Goal: Task Accomplishment & Management: Manage account settings

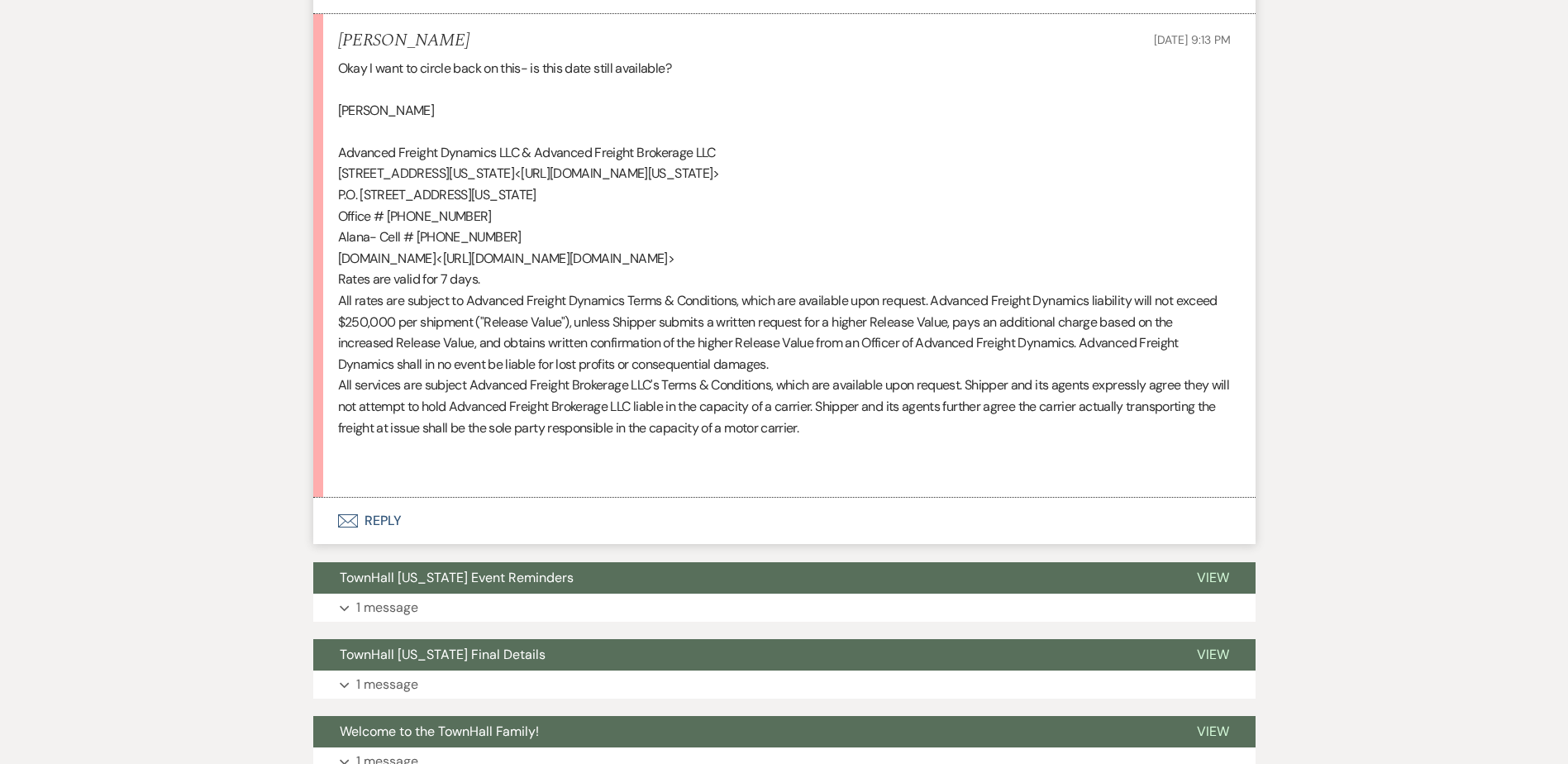
scroll to position [6653, 0]
click at [371, 545] on button "Envelope Reply" at bounding box center [784, 522] width 943 height 47
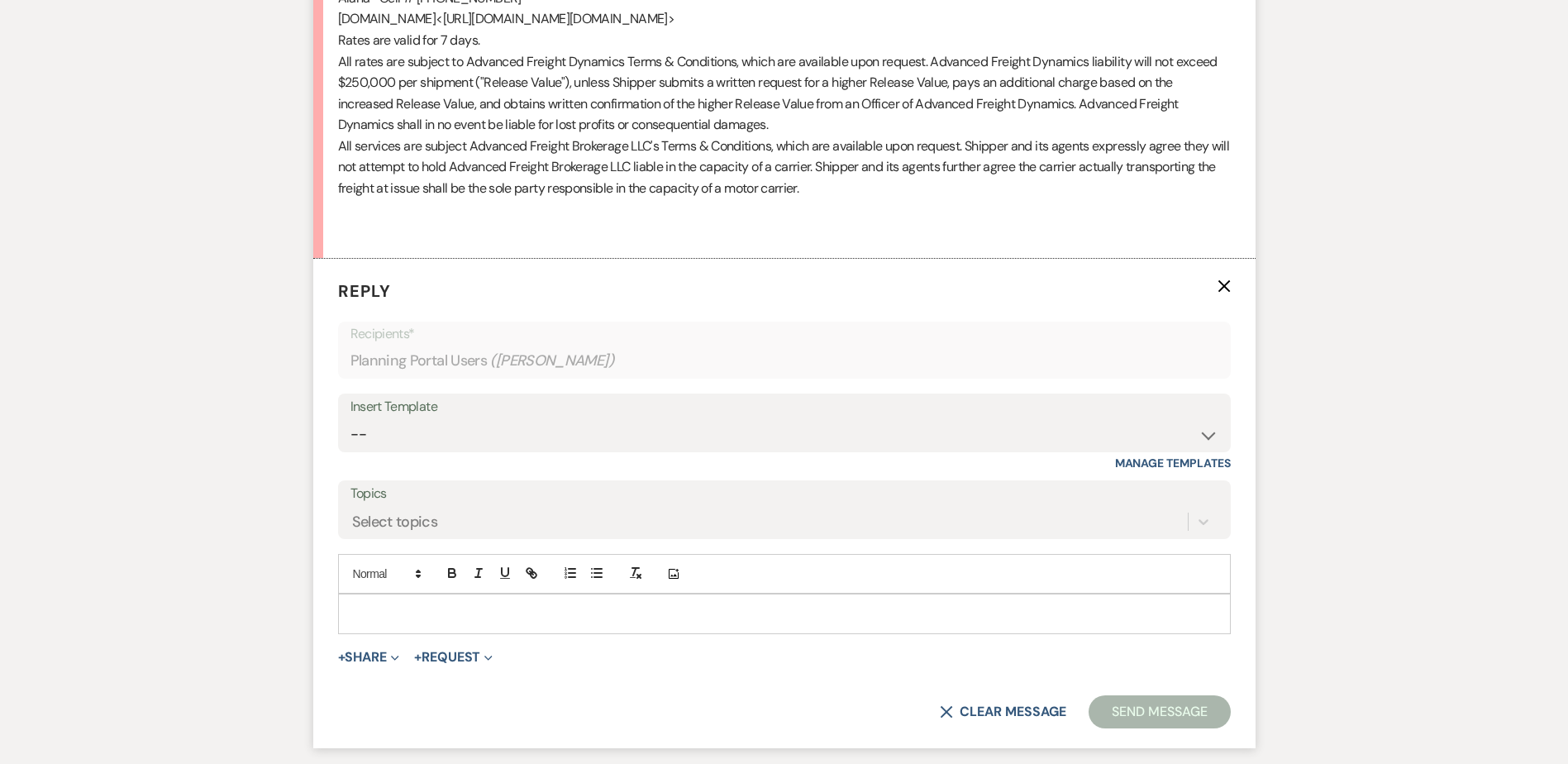
scroll to position [6985, 0]
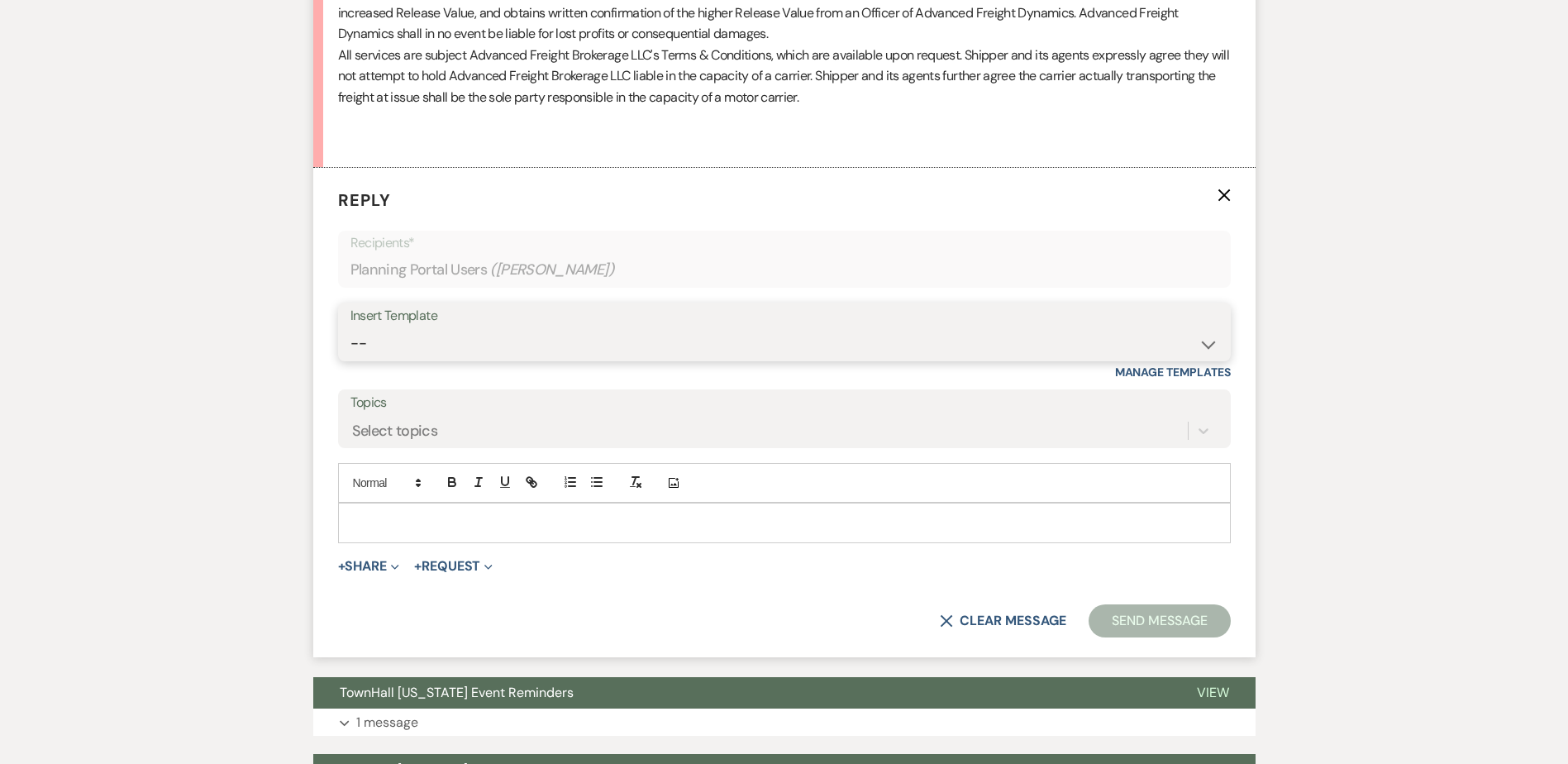
click at [366, 360] on select "-- Wedding Inquiry Follow Up: 2-3 days after initial lead- Avg Cost + Albums Th…" at bounding box center [784, 343] width 868 height 32
select select "1516"
click at [350, 360] on select "-- Wedding Inquiry Follow Up: 2-3 days after initial lead- Avg Cost + Albums Th…" at bounding box center [784, 343] width 868 height 32
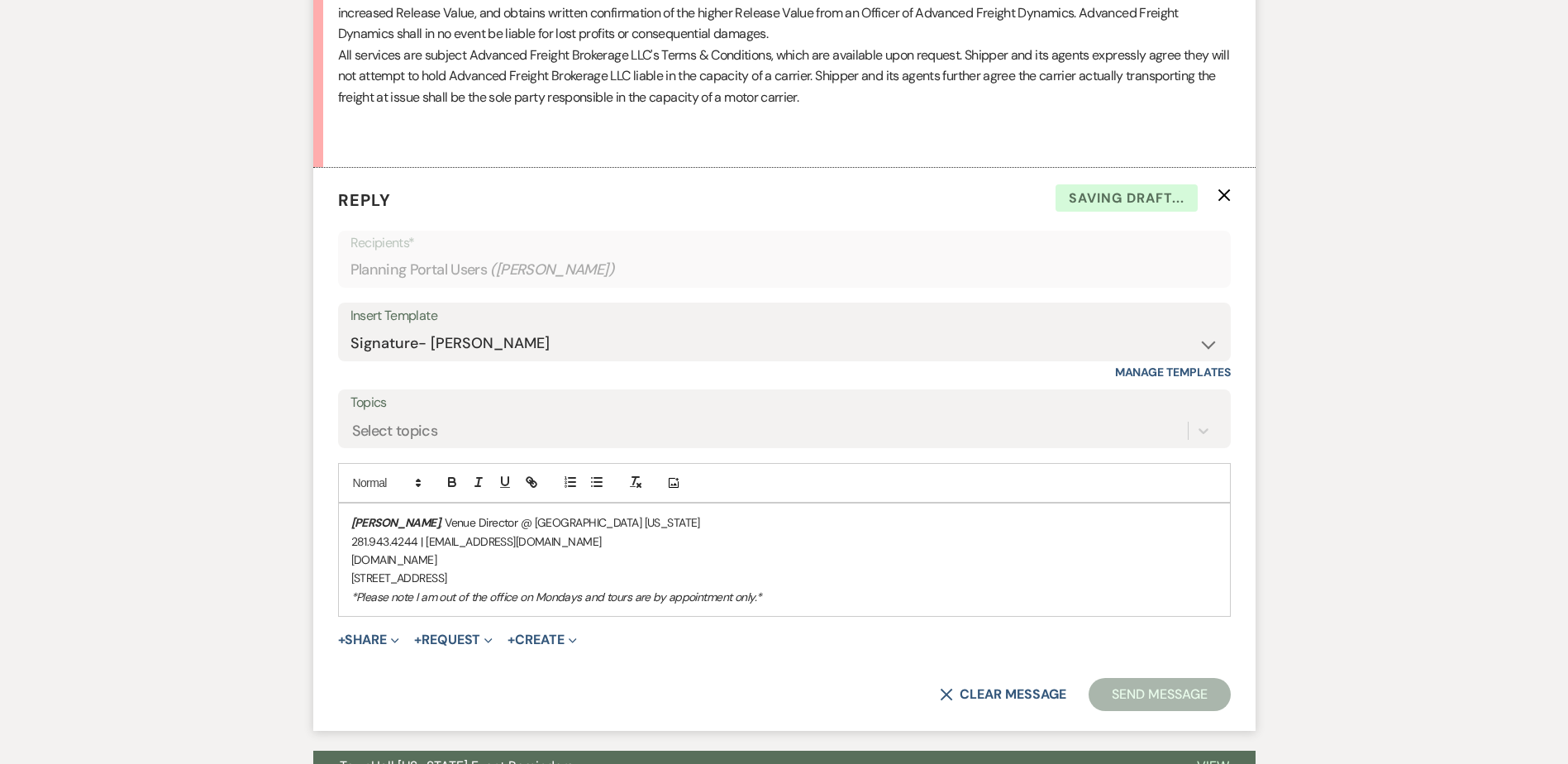
click at [341, 616] on div "Stephanie Jordan , Venue Director @ TownHall Texas 281.943.4244 | info@townhall…" at bounding box center [784, 559] width 891 height 112
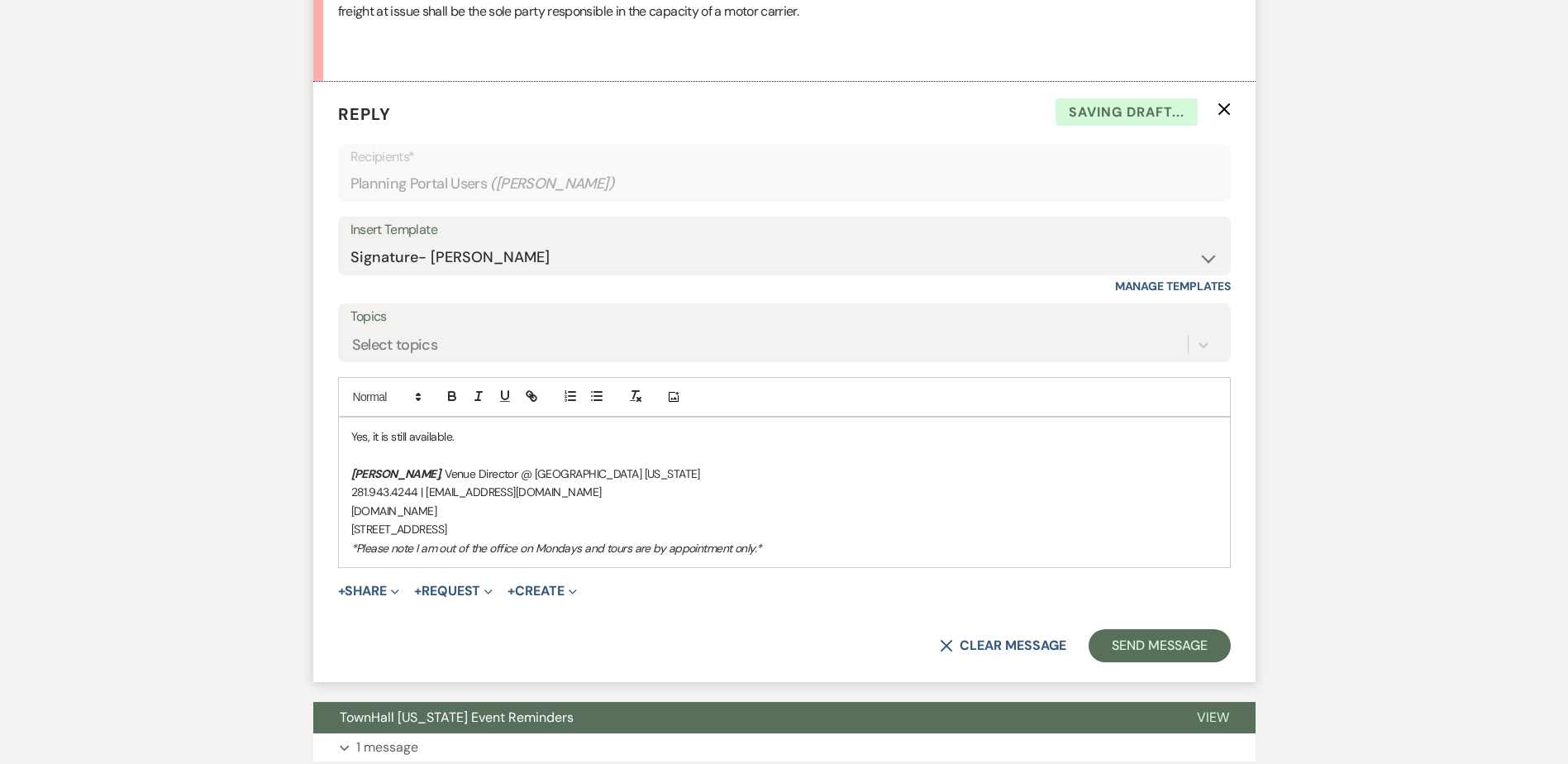
scroll to position [7187, 0]
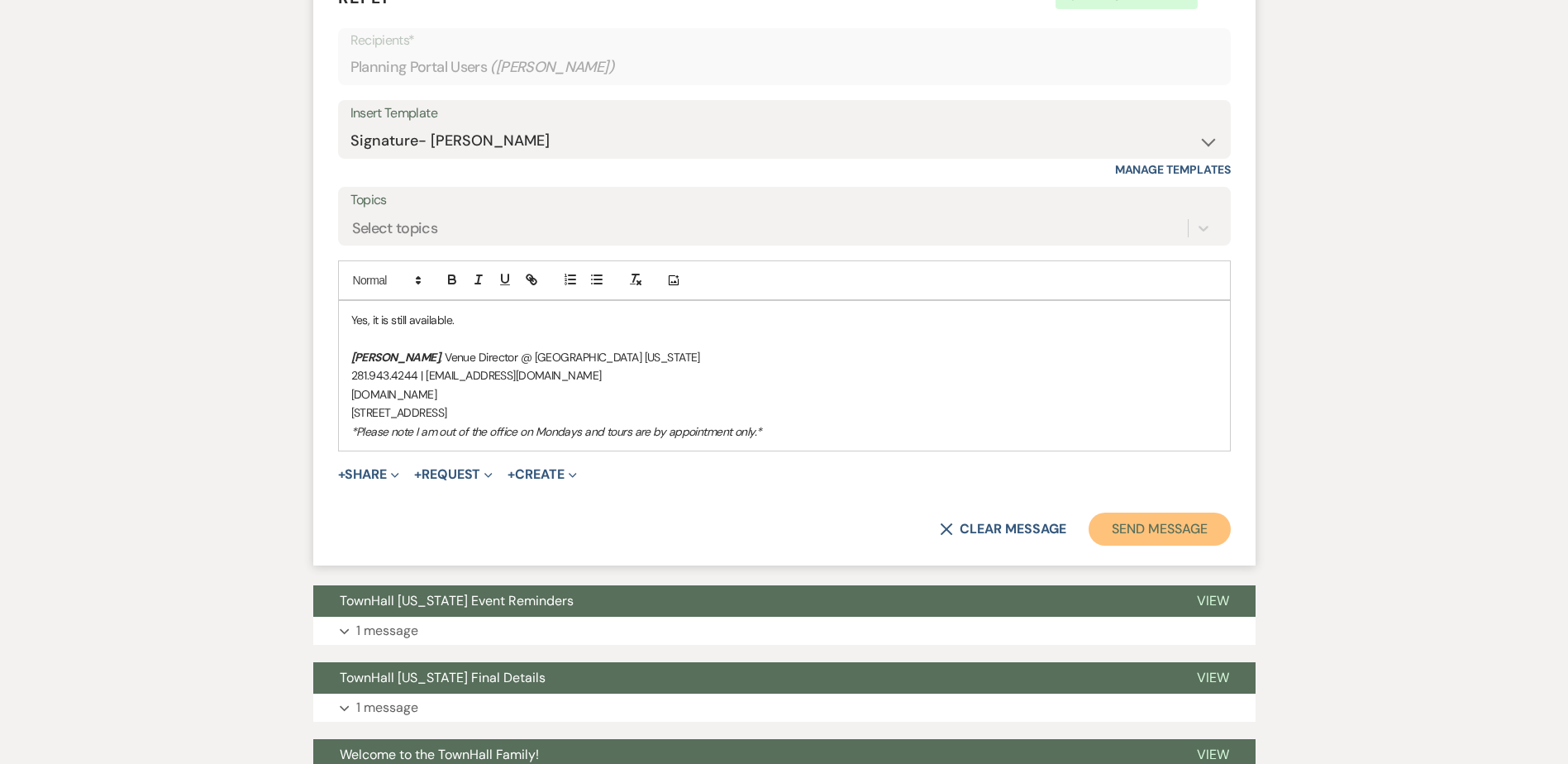
click at [1179, 546] on button "Send Message" at bounding box center [1159, 529] width 141 height 33
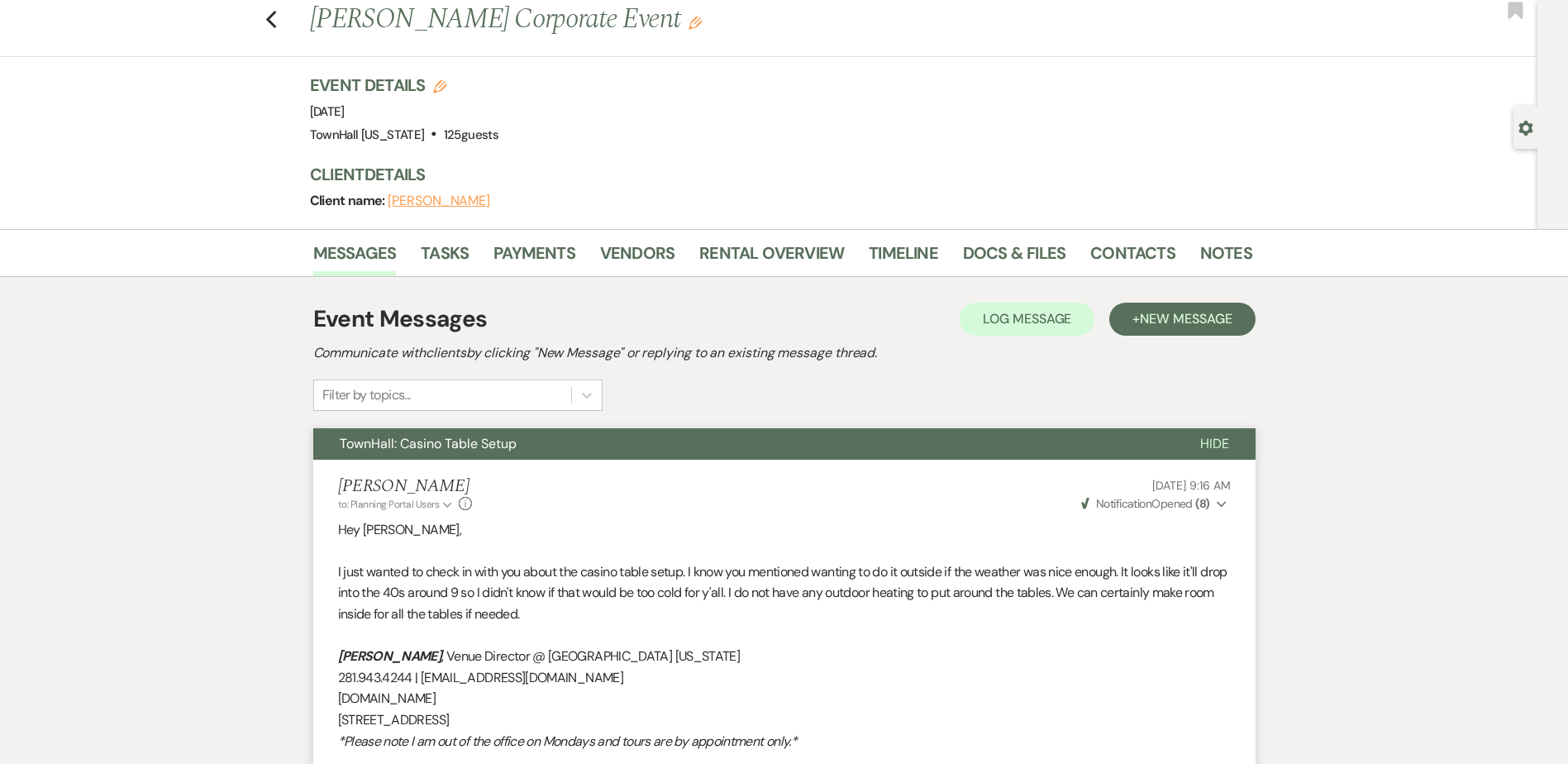
scroll to position [0, 0]
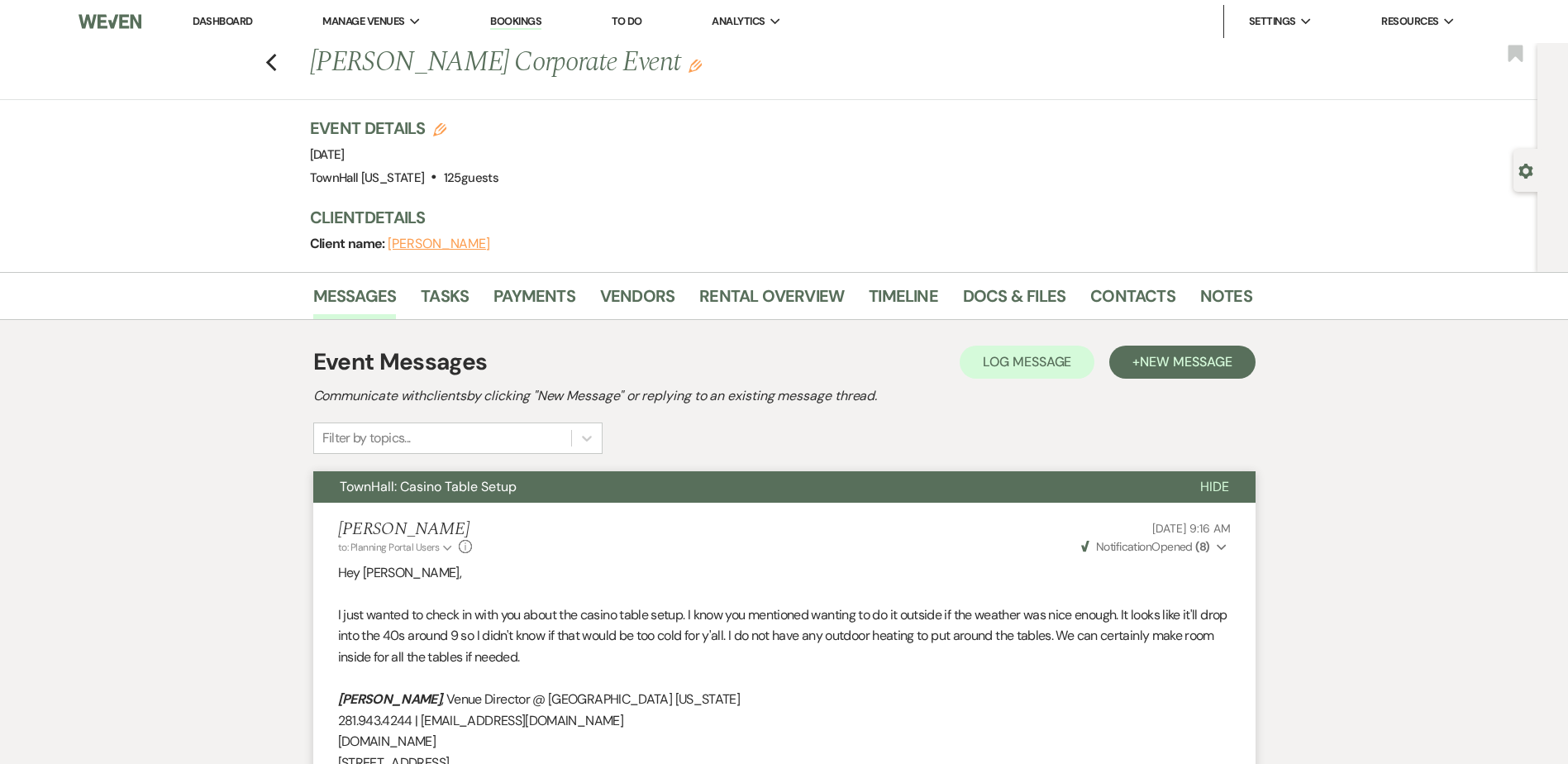
click at [205, 14] on link "Dashboard" at bounding box center [223, 21] width 60 height 14
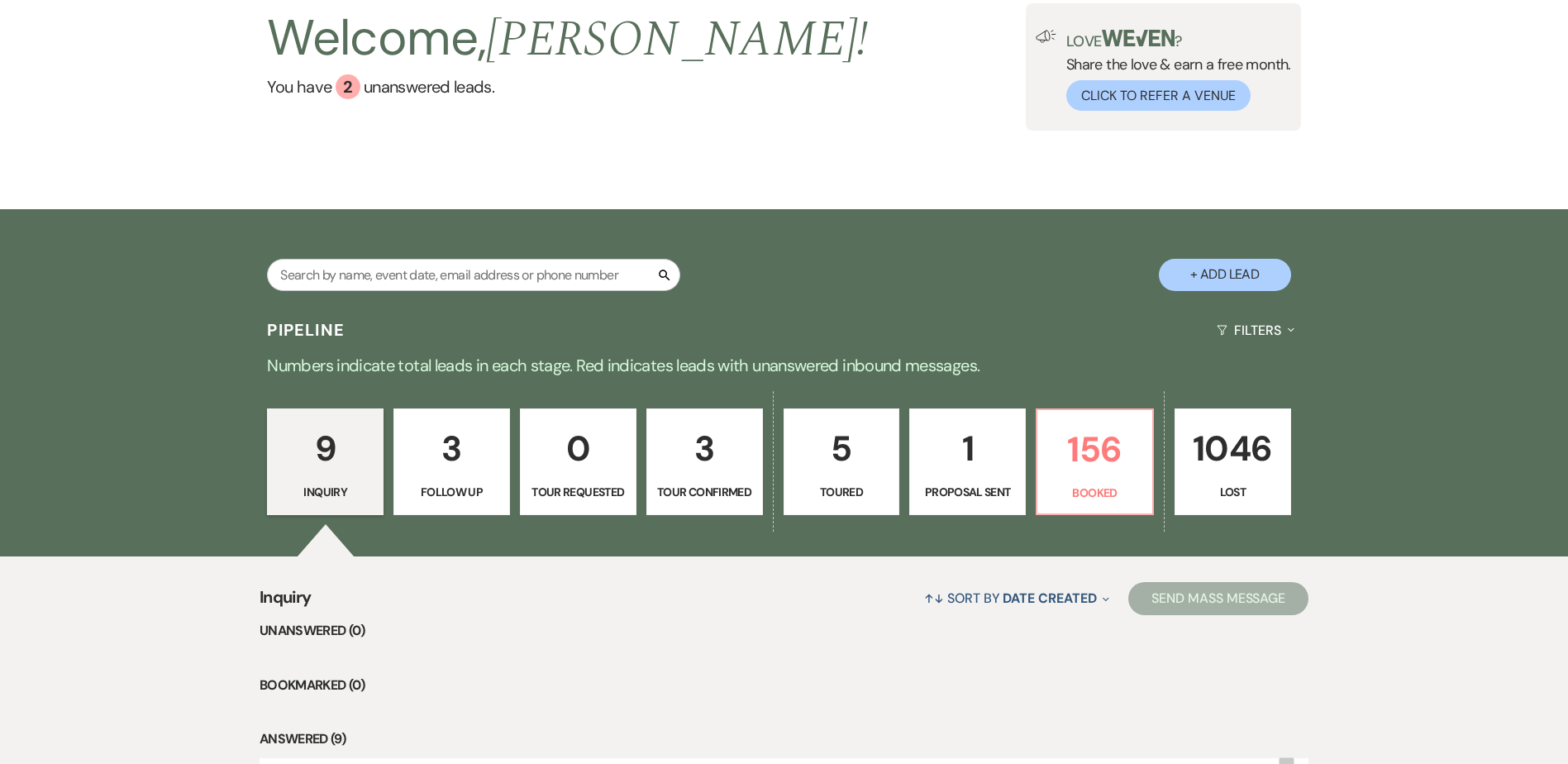
scroll to position [165, 0]
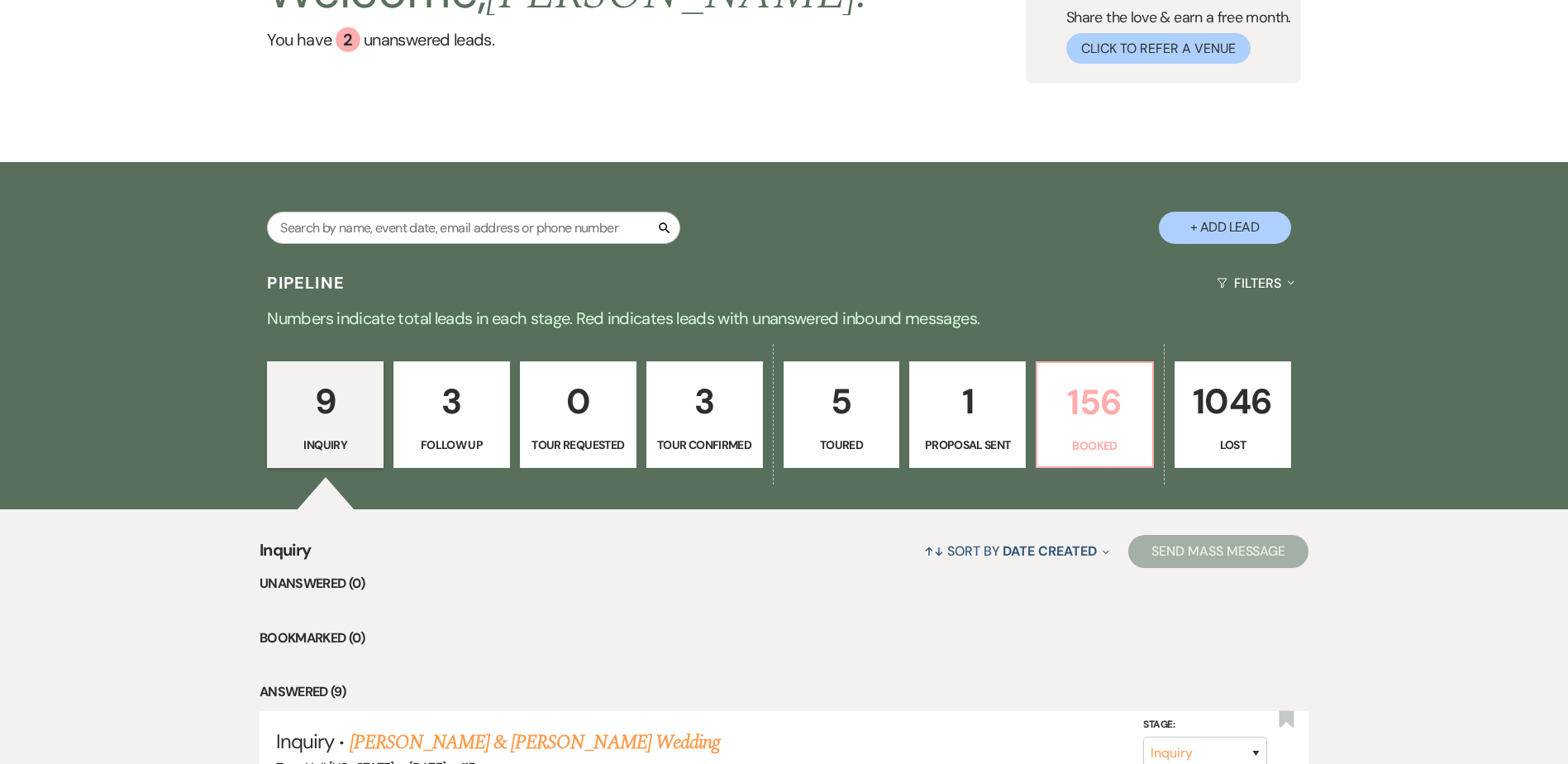
click at [1110, 421] on p "156" at bounding box center [1095, 402] width 95 height 56
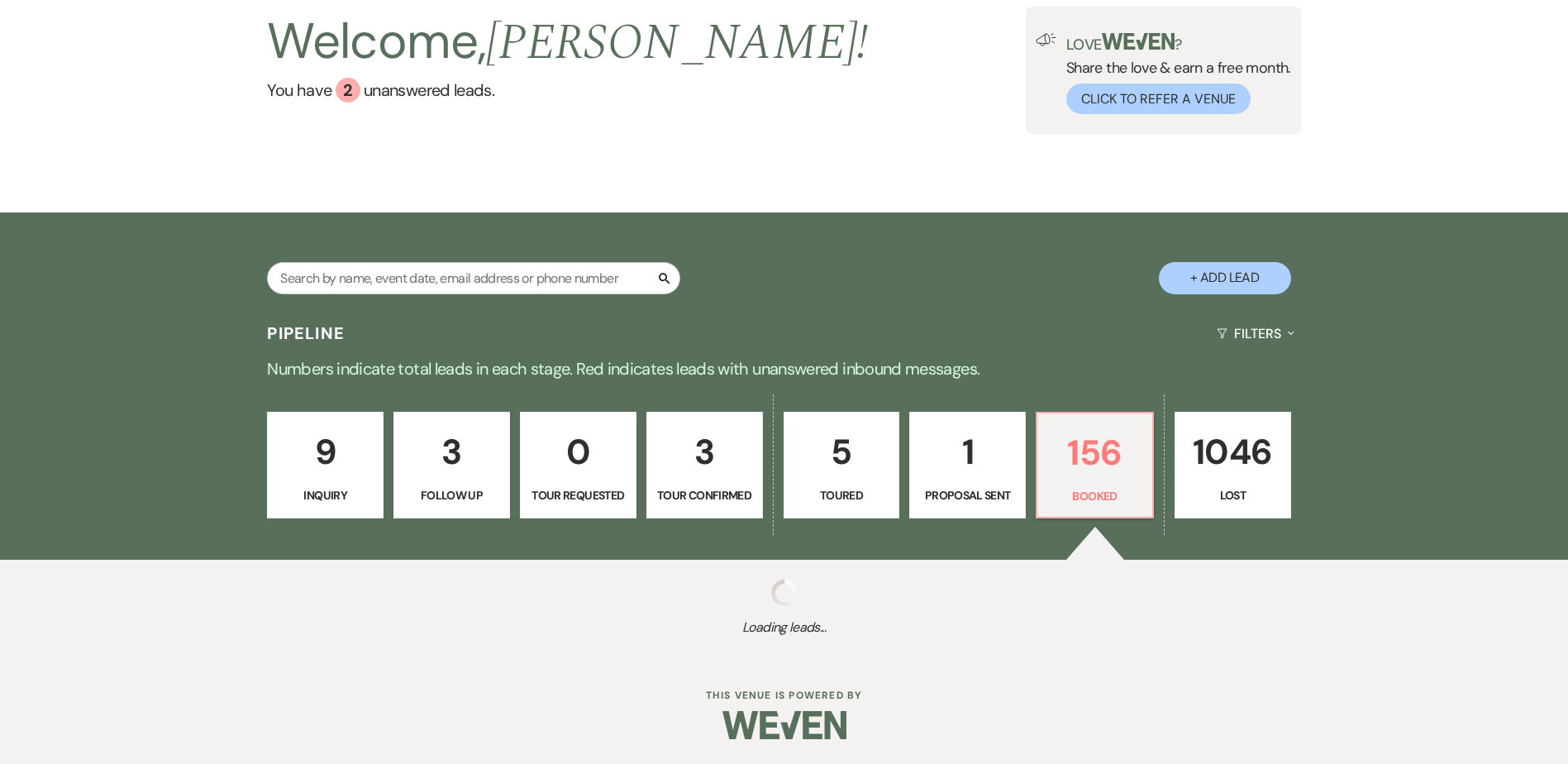
select select "7"
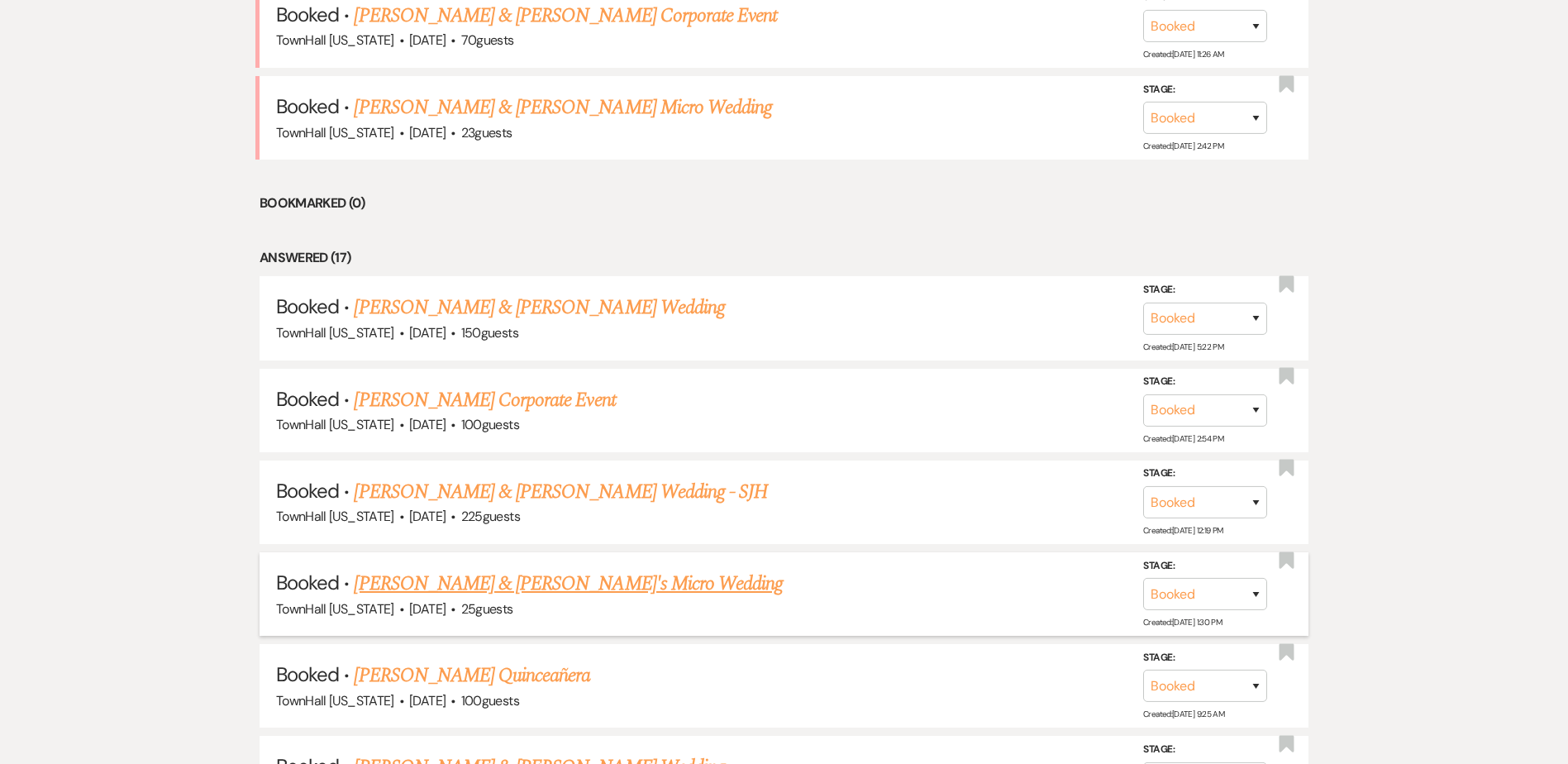
scroll to position [992, 0]
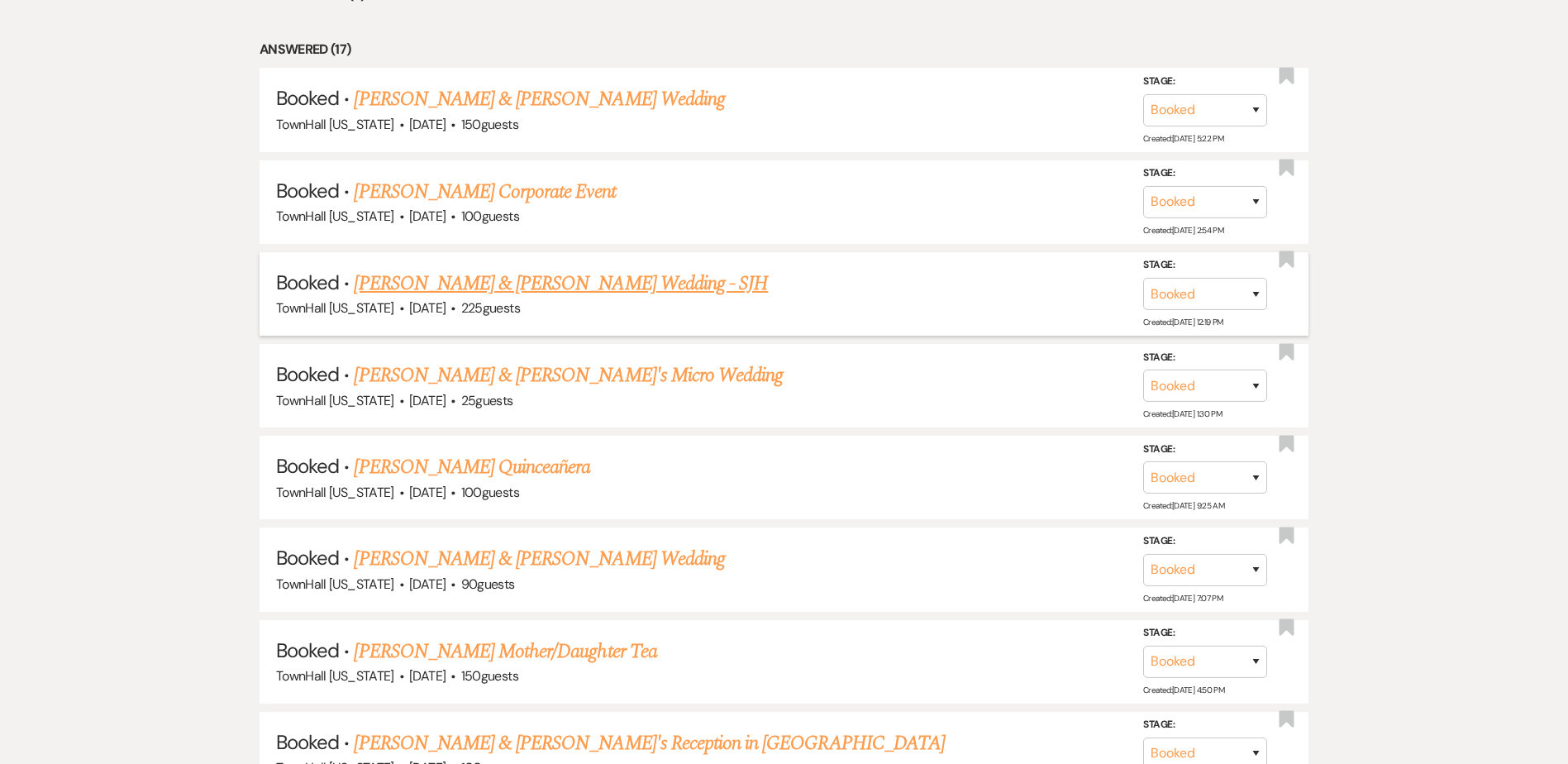
click at [499, 282] on link "Nick Amundson & Tatjana Ramos's Wedding - SJH" at bounding box center [561, 283] width 414 height 30
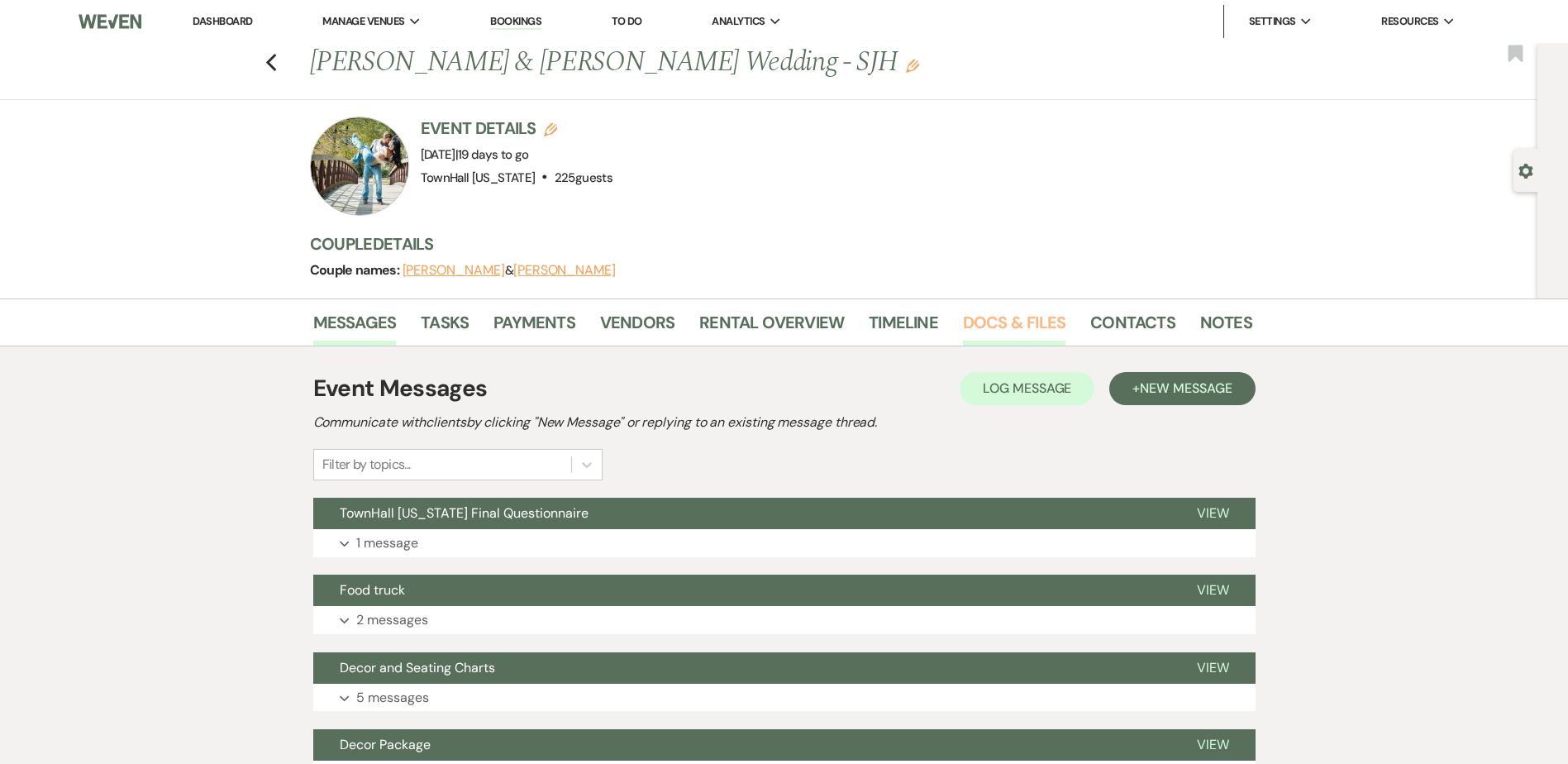
click at [1007, 323] on link "Docs & Files" at bounding box center [1014, 327] width 102 height 37
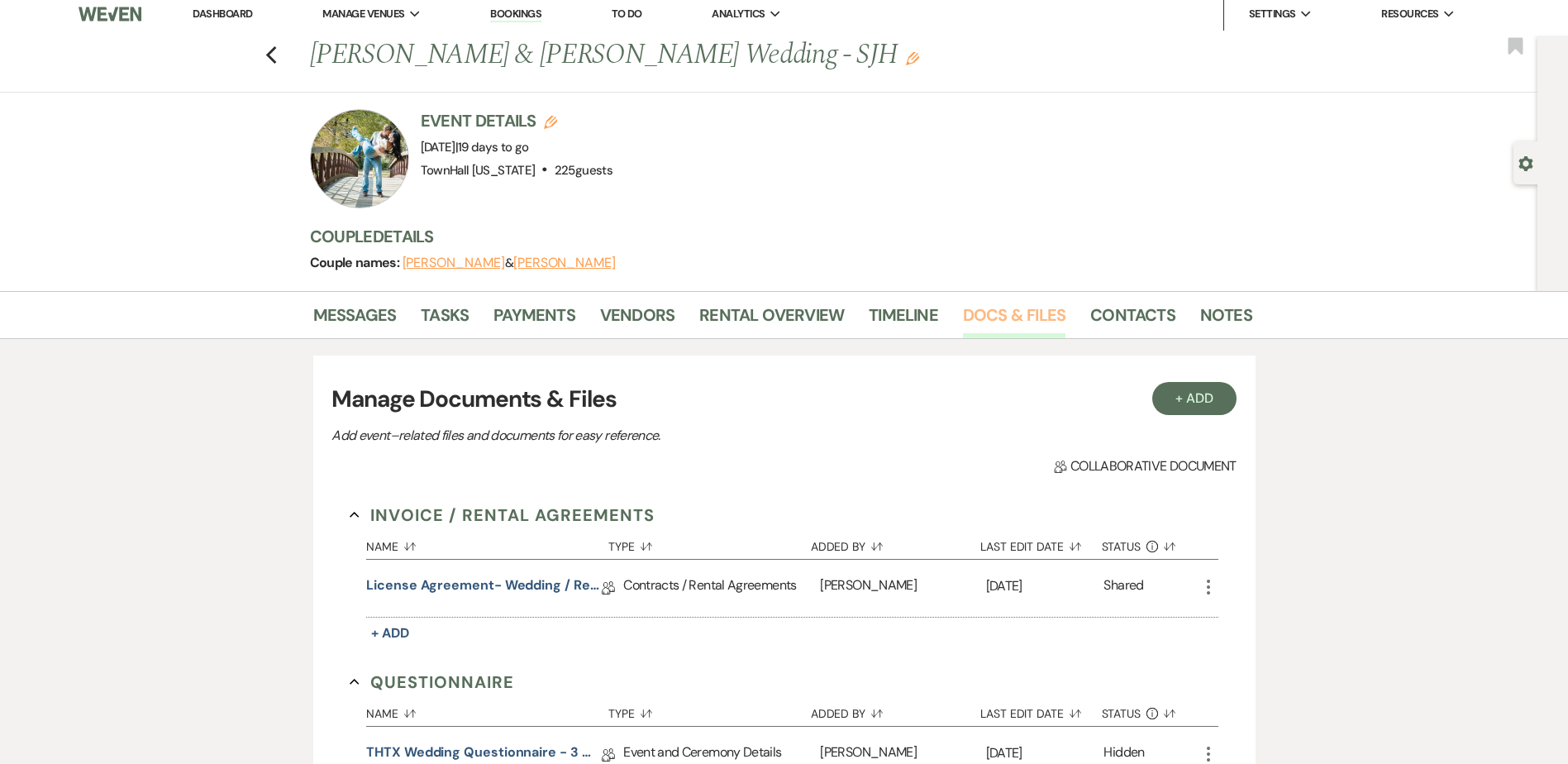
scroll to position [424, 0]
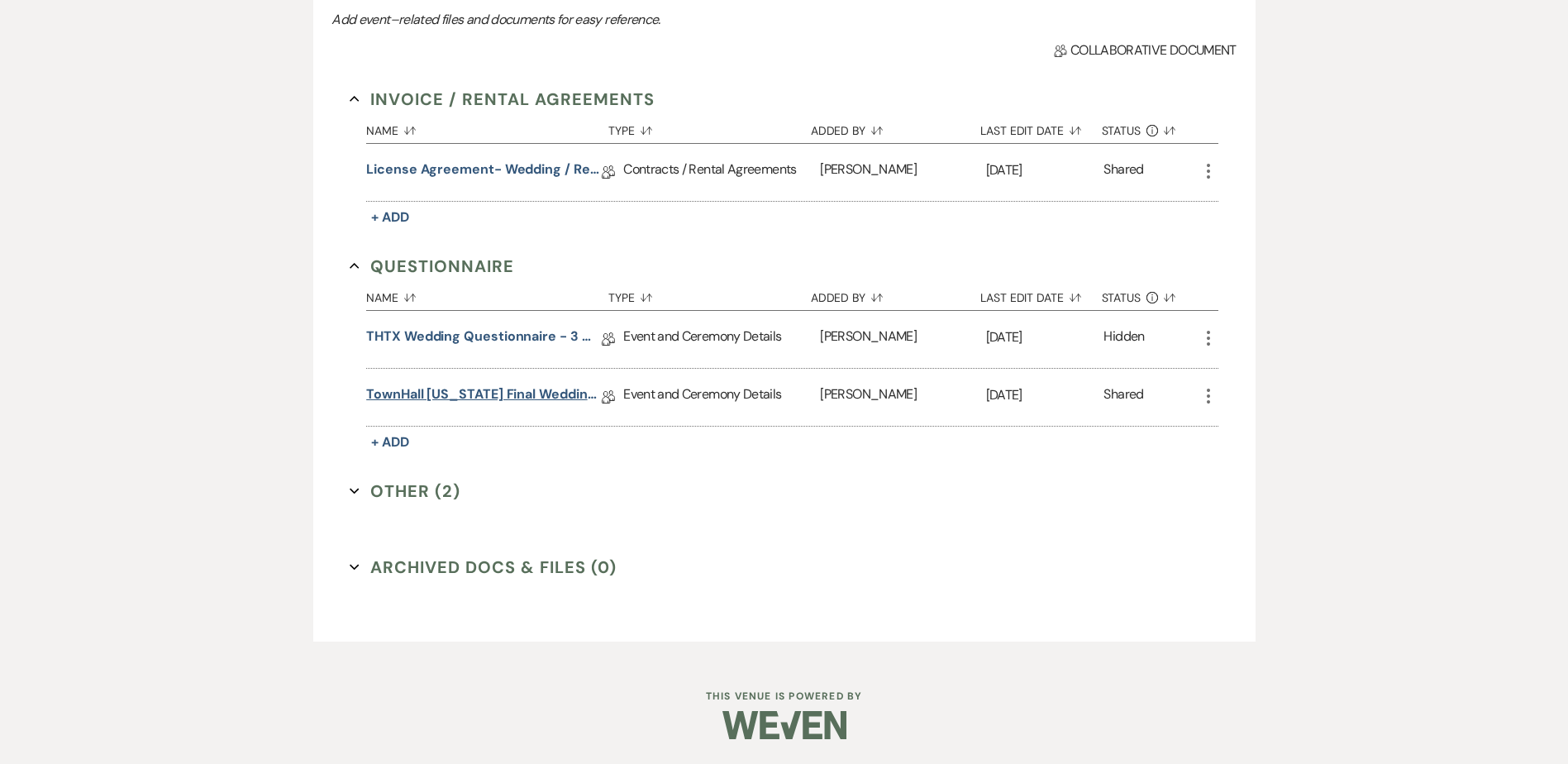
click at [482, 394] on link "TownHall [US_STATE] Final Wedding Questionnaire" at bounding box center [484, 397] width 236 height 26
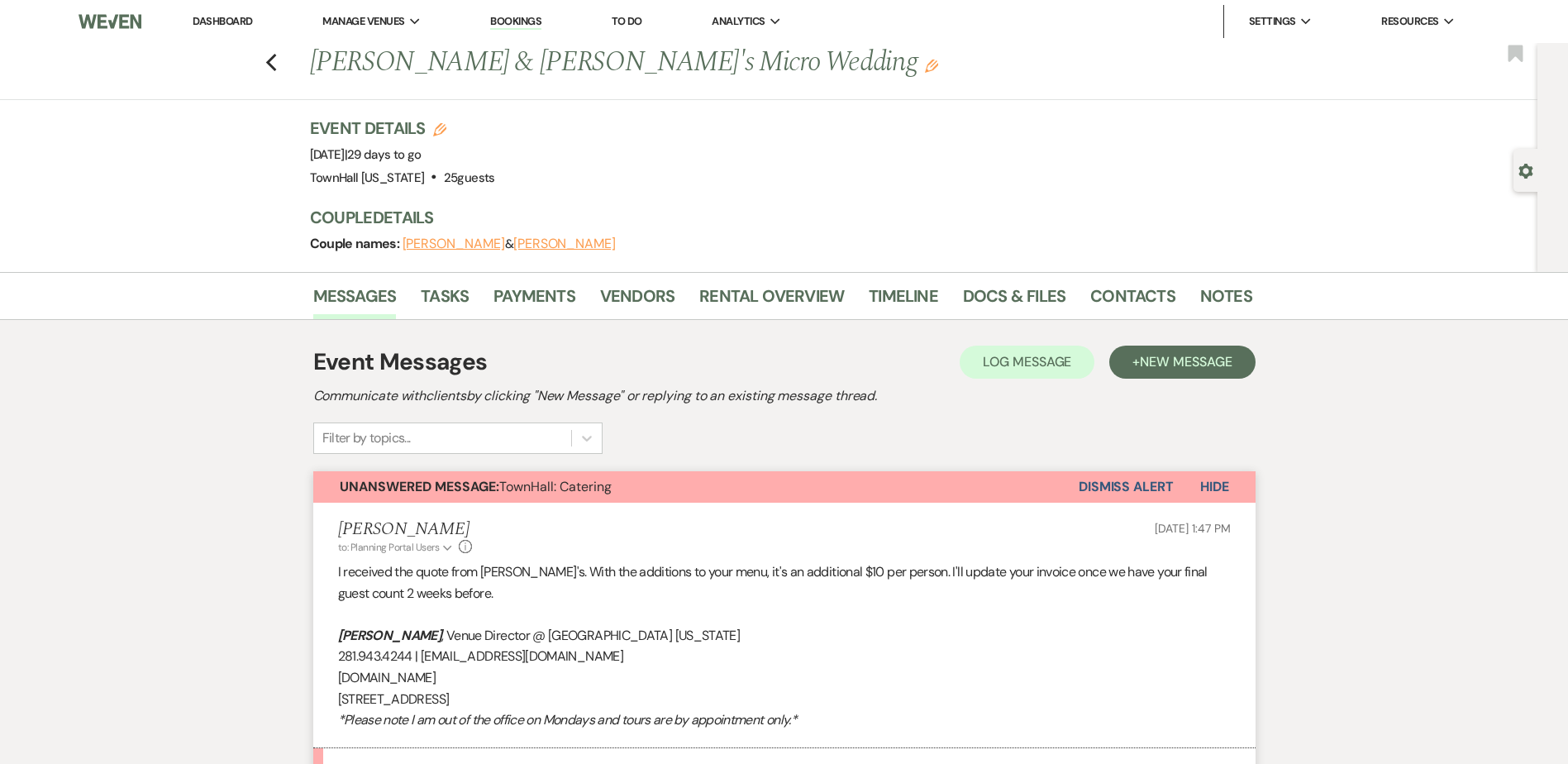
scroll to position [496, 0]
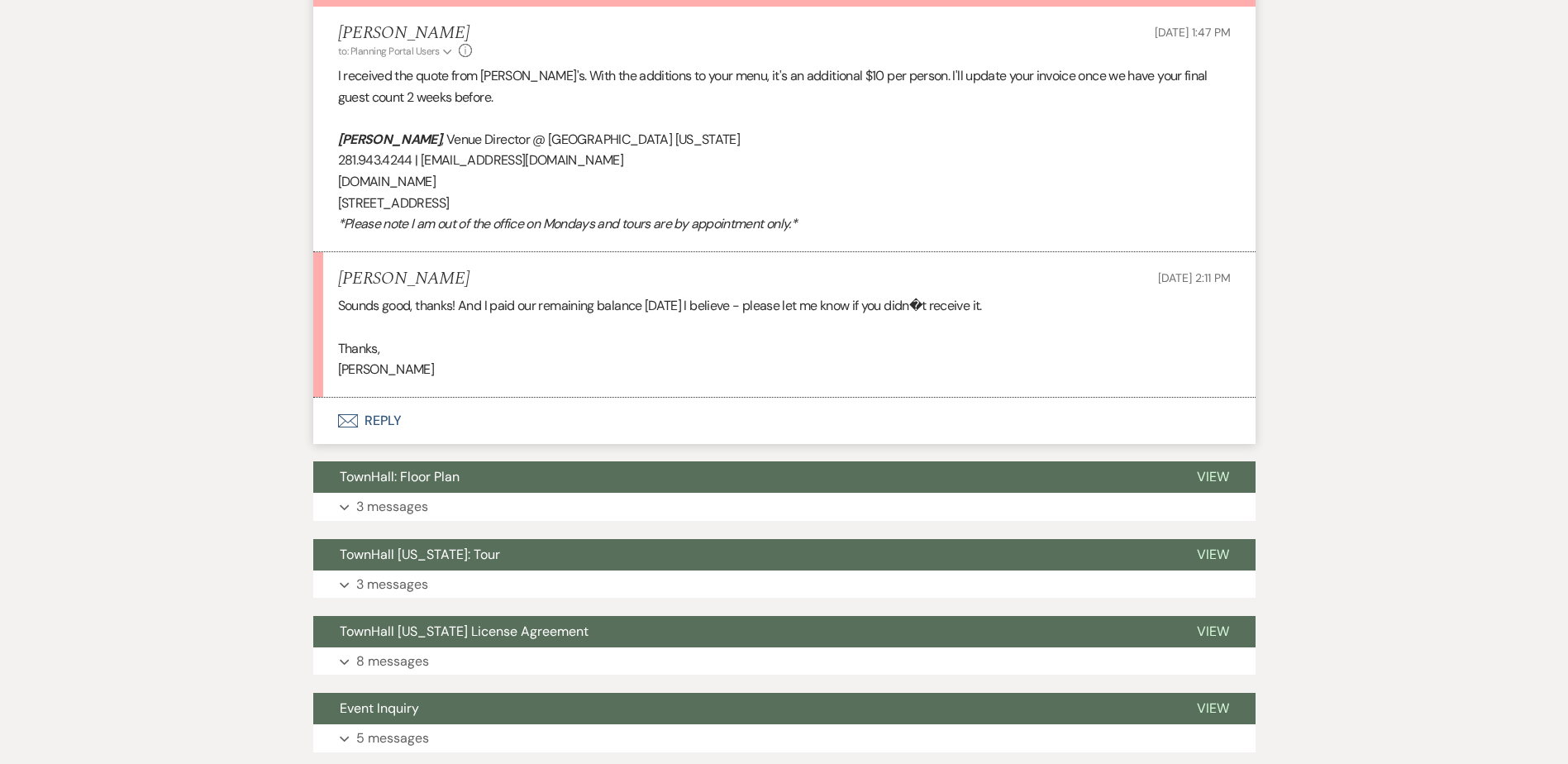
click at [361, 422] on button "Envelope Reply" at bounding box center [784, 421] width 943 height 47
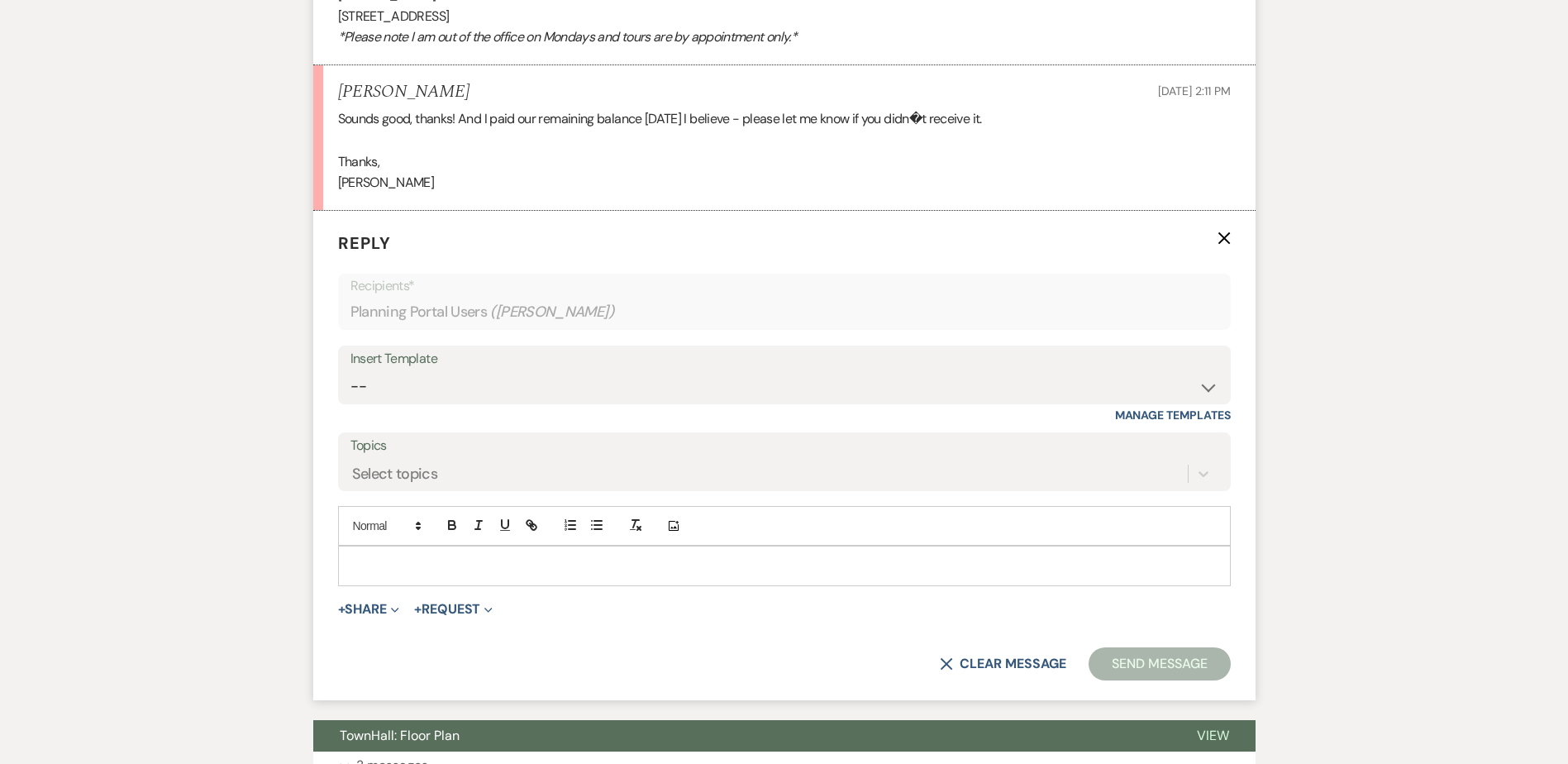
scroll to position [757, 0]
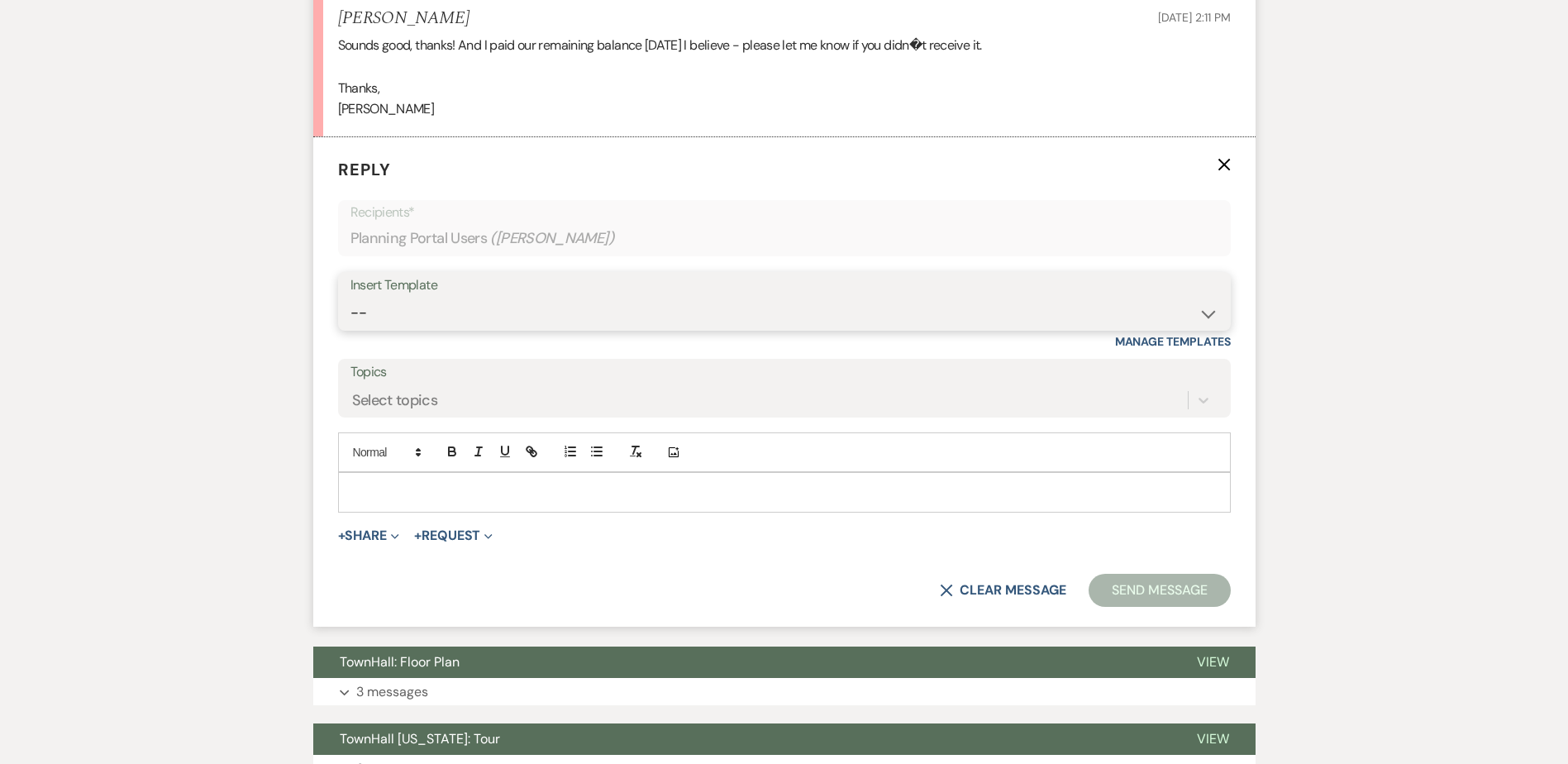
click at [388, 324] on select "-- Wedding Inquiry Follow Up: 2-3 days after initial lead- Avg Cost + Albums Th…" at bounding box center [784, 312] width 868 height 32
select select "1516"
click at [350, 296] on select "-- Wedding Inquiry Follow Up: 2-3 days after initial lead- Avg Cost + Albums Th…" at bounding box center [784, 312] width 868 height 32
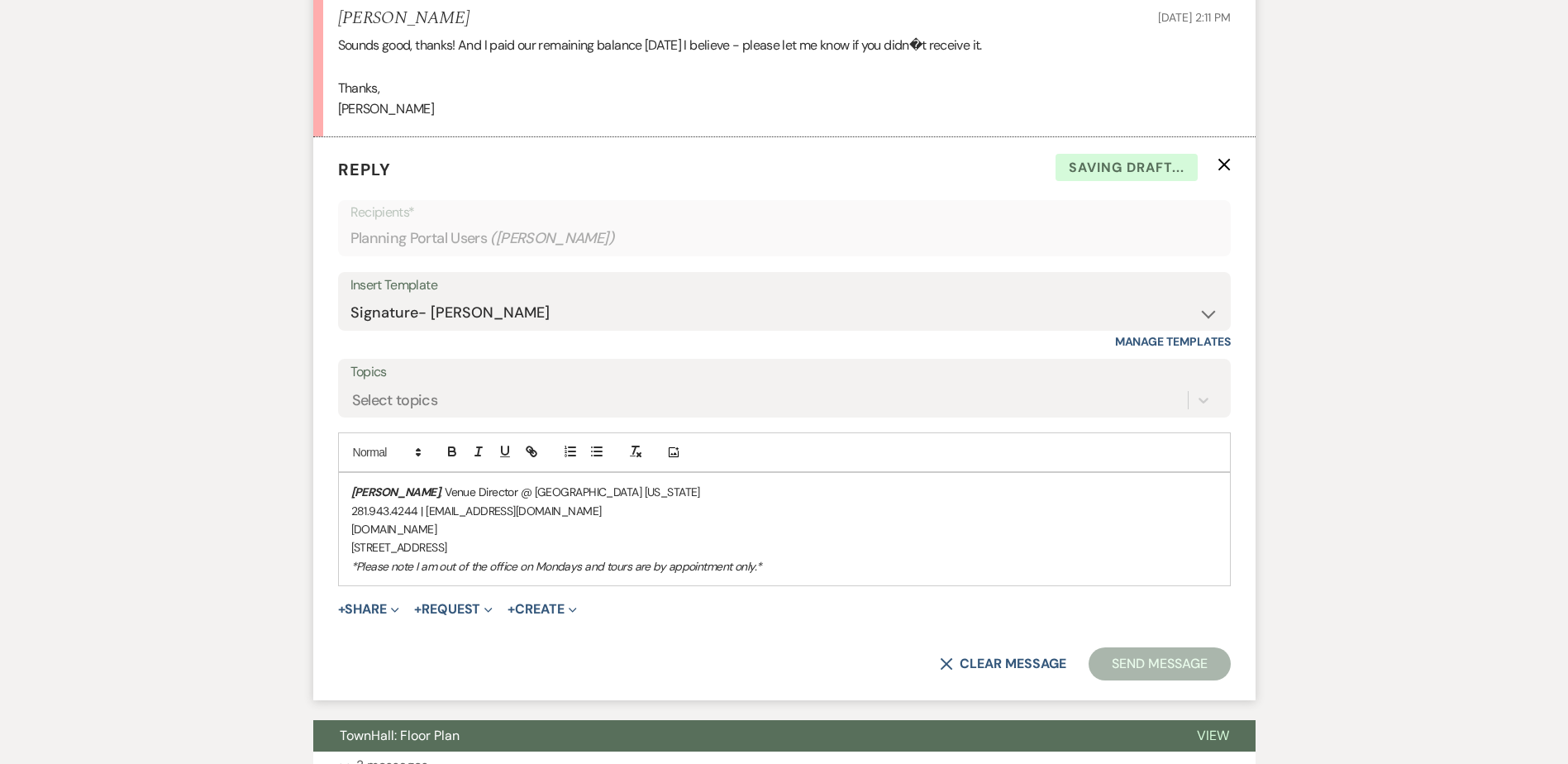
click at [342, 489] on div "[PERSON_NAME] , Venue Director @ [GEOGRAPHIC_DATA] [US_STATE] 281.943.4244 | [E…" at bounding box center [784, 528] width 891 height 112
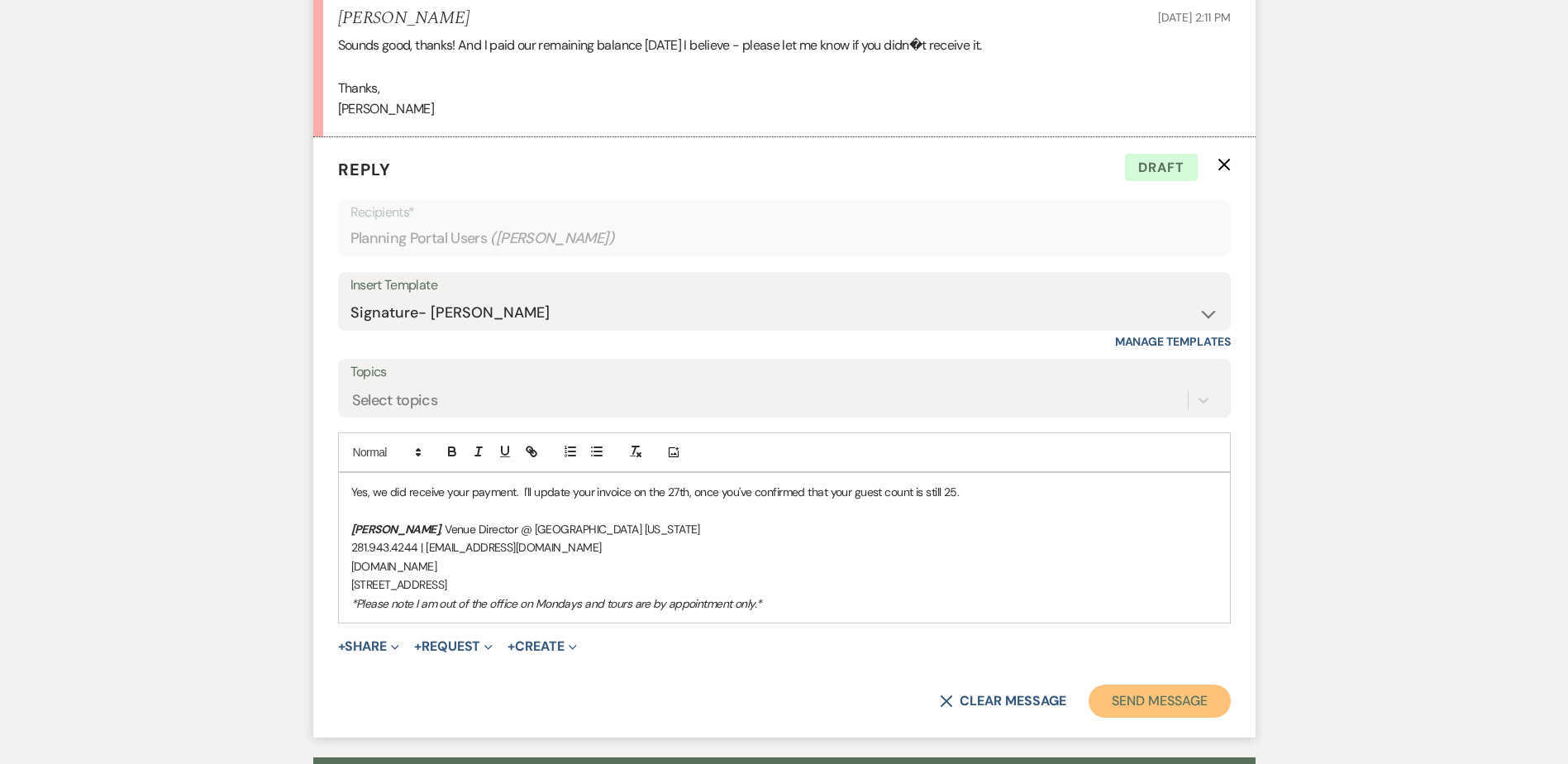
click at [1169, 699] on button "Send Message" at bounding box center [1159, 701] width 141 height 33
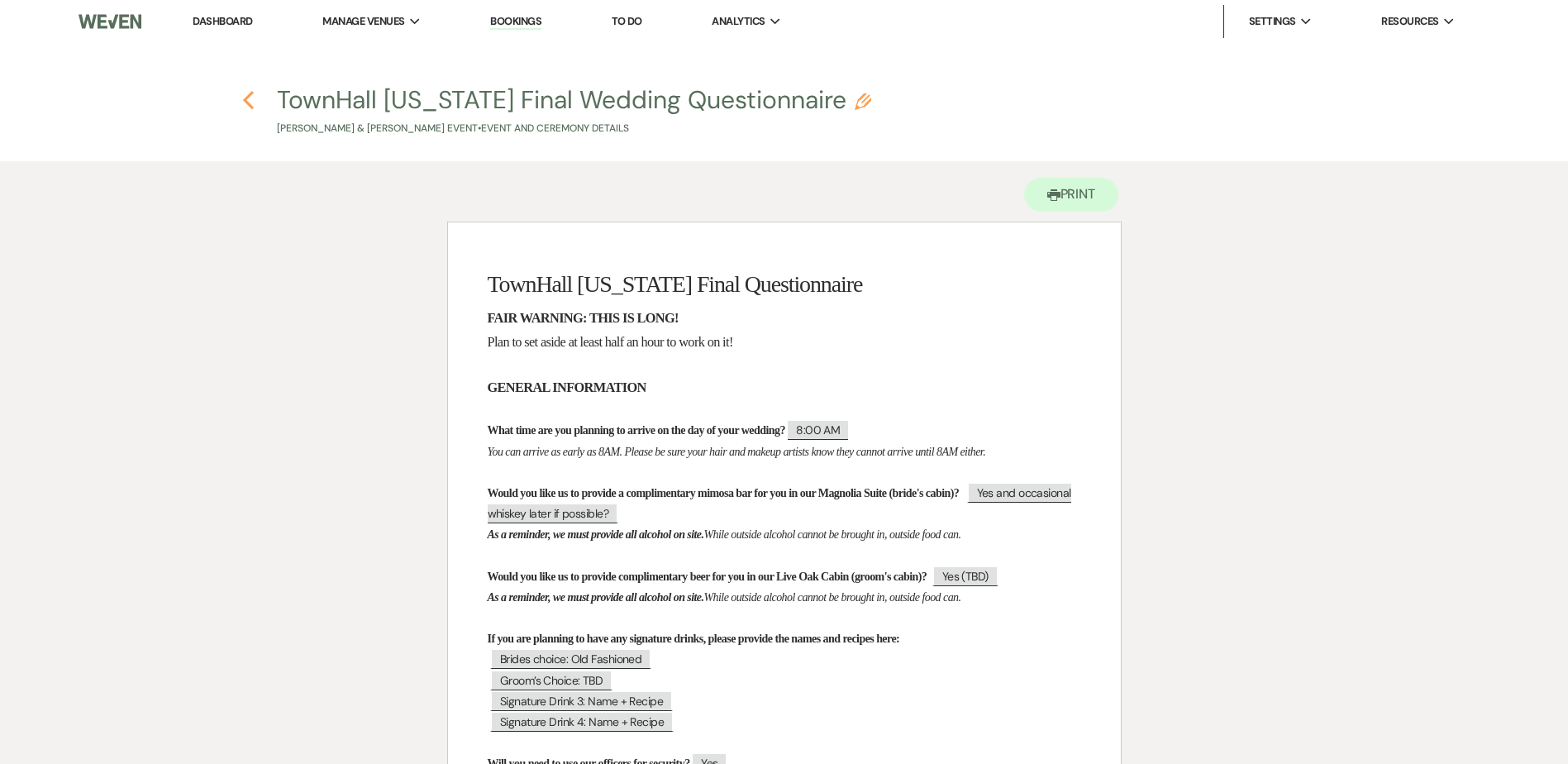
click at [249, 96] on use "button" at bounding box center [248, 100] width 11 height 18
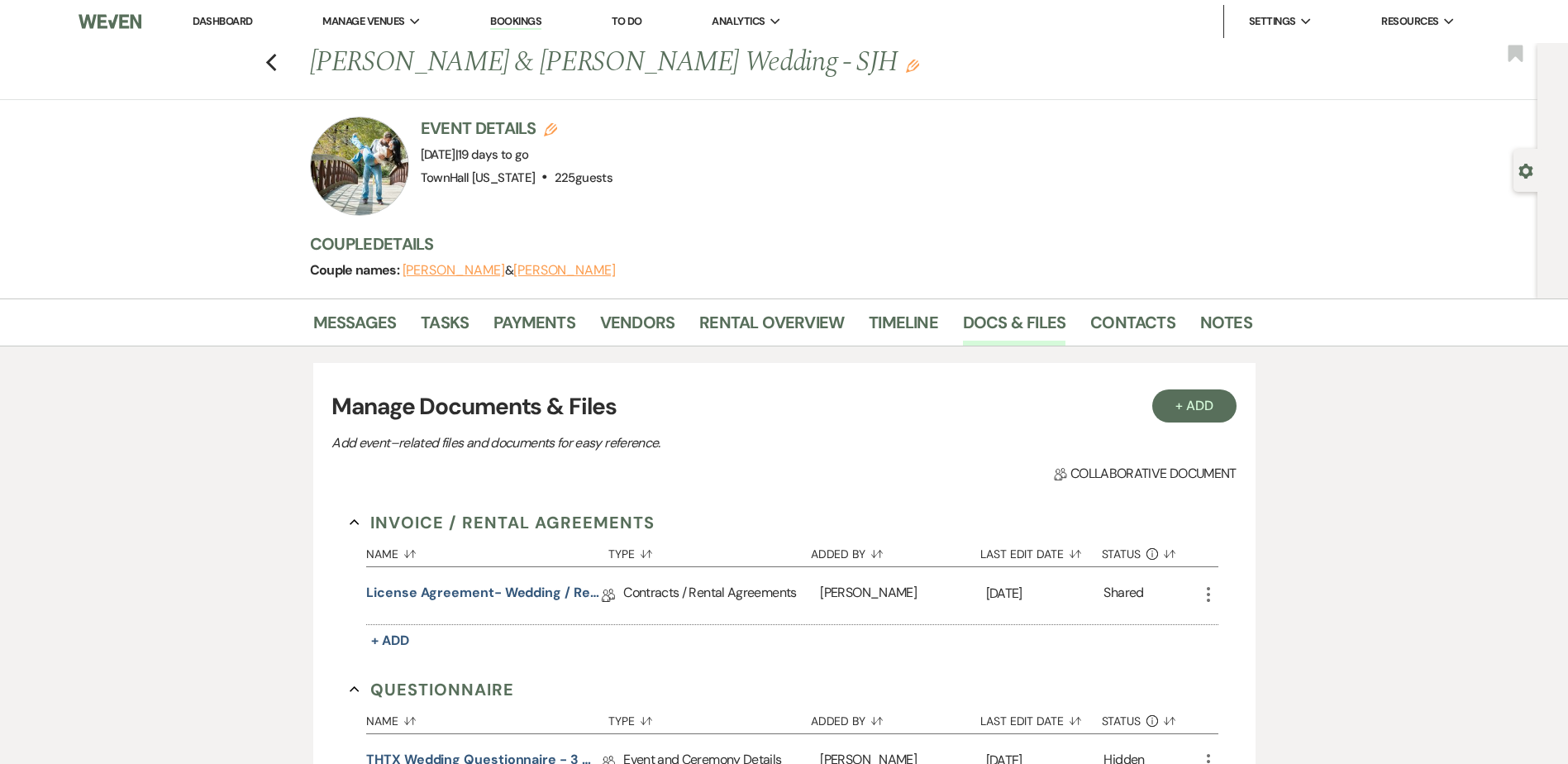
scroll to position [424, 0]
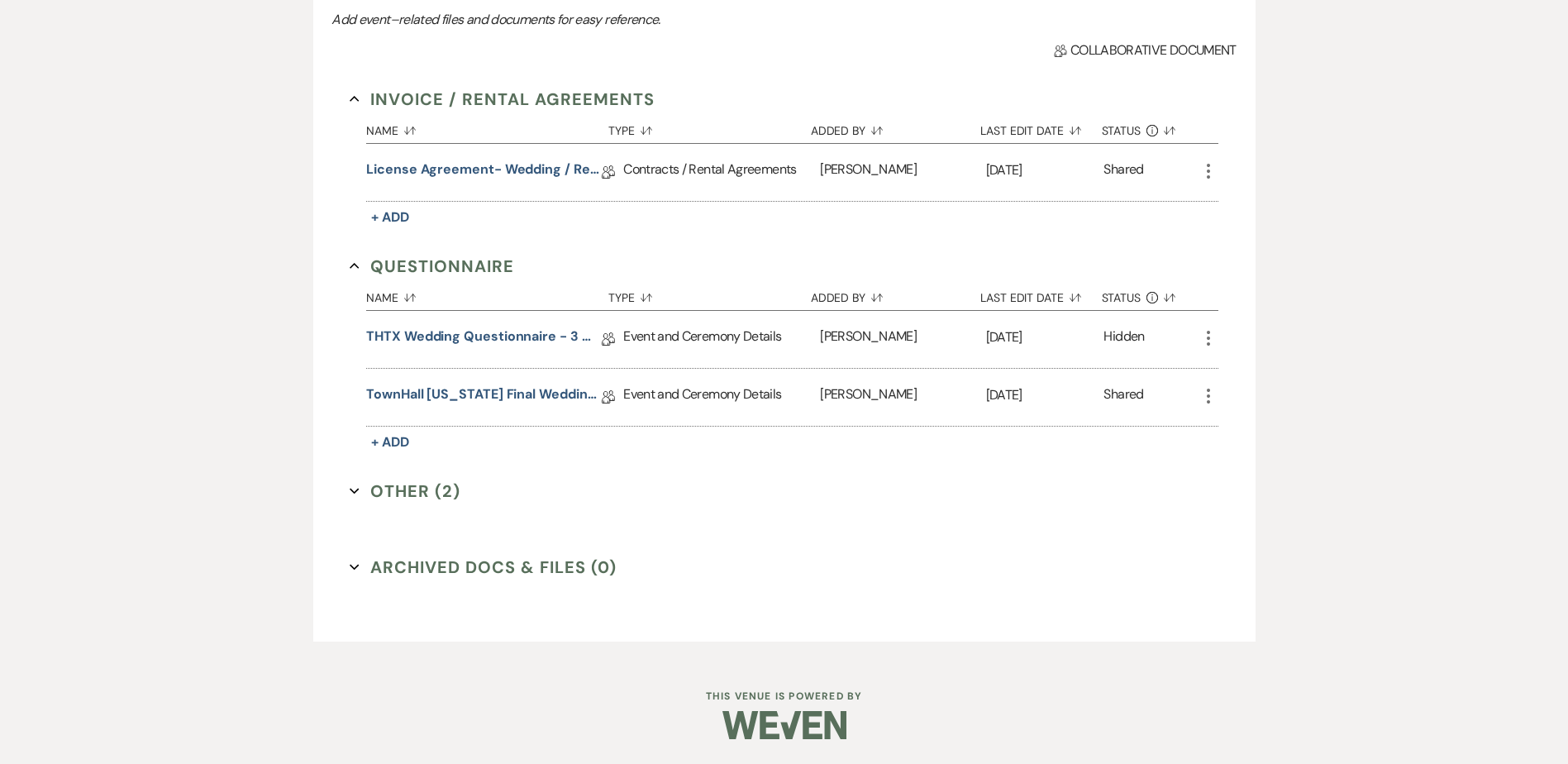
click at [400, 492] on button "Other (2) Expand" at bounding box center [404, 491] width 110 height 25
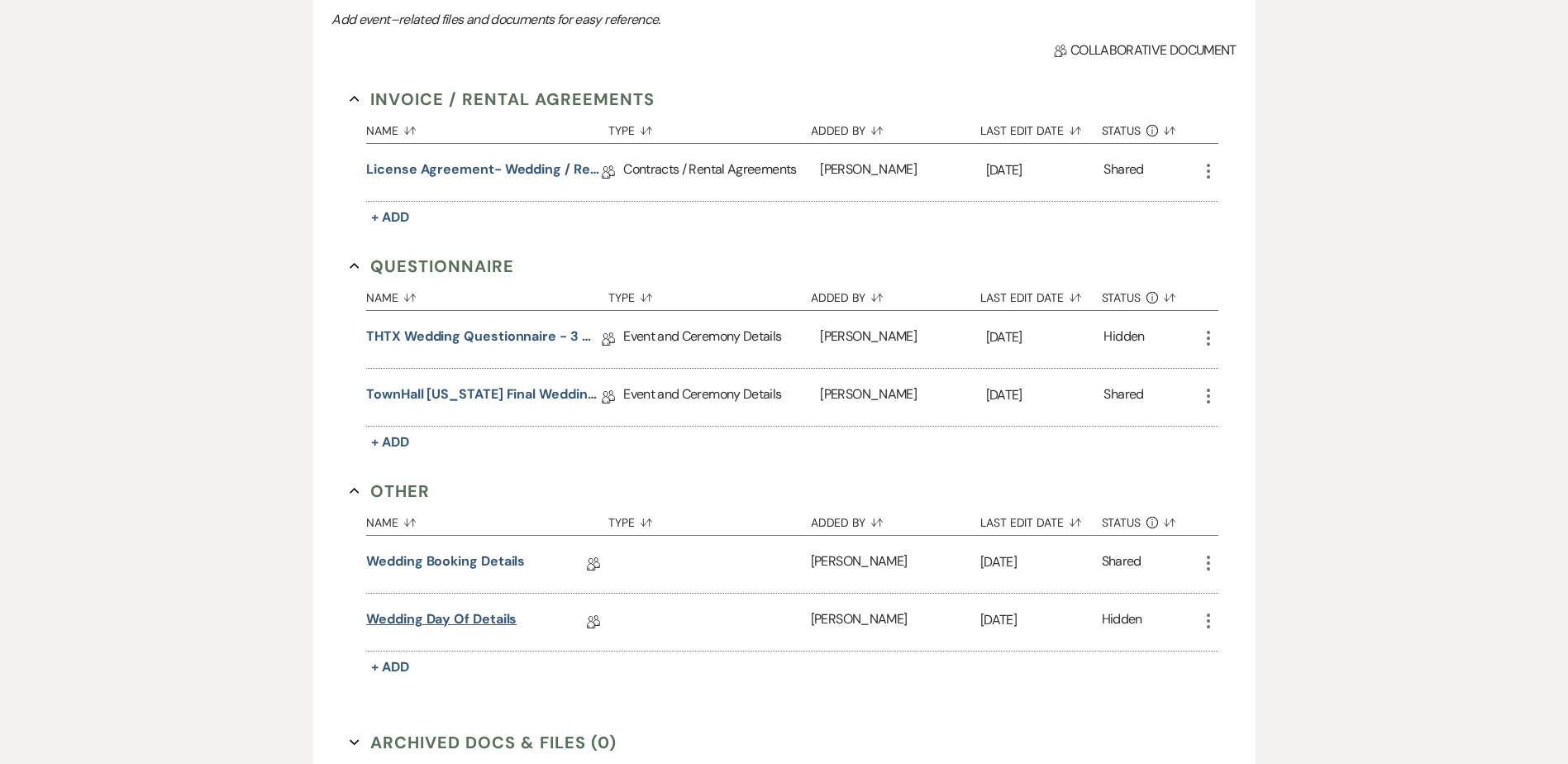
click at [424, 624] on link "Wedding Day Of Details" at bounding box center [441, 622] width 150 height 26
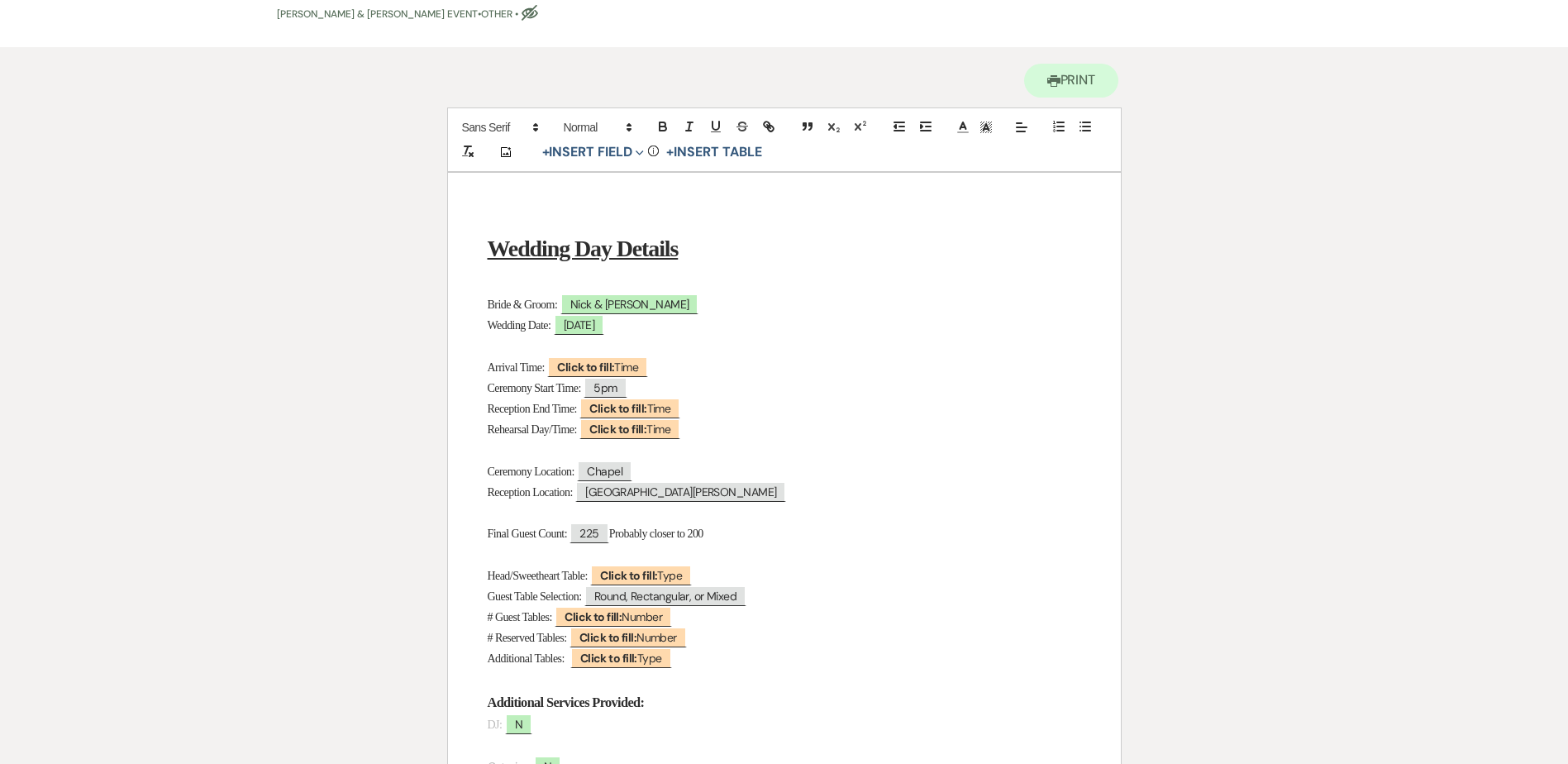
scroll to position [165, 0]
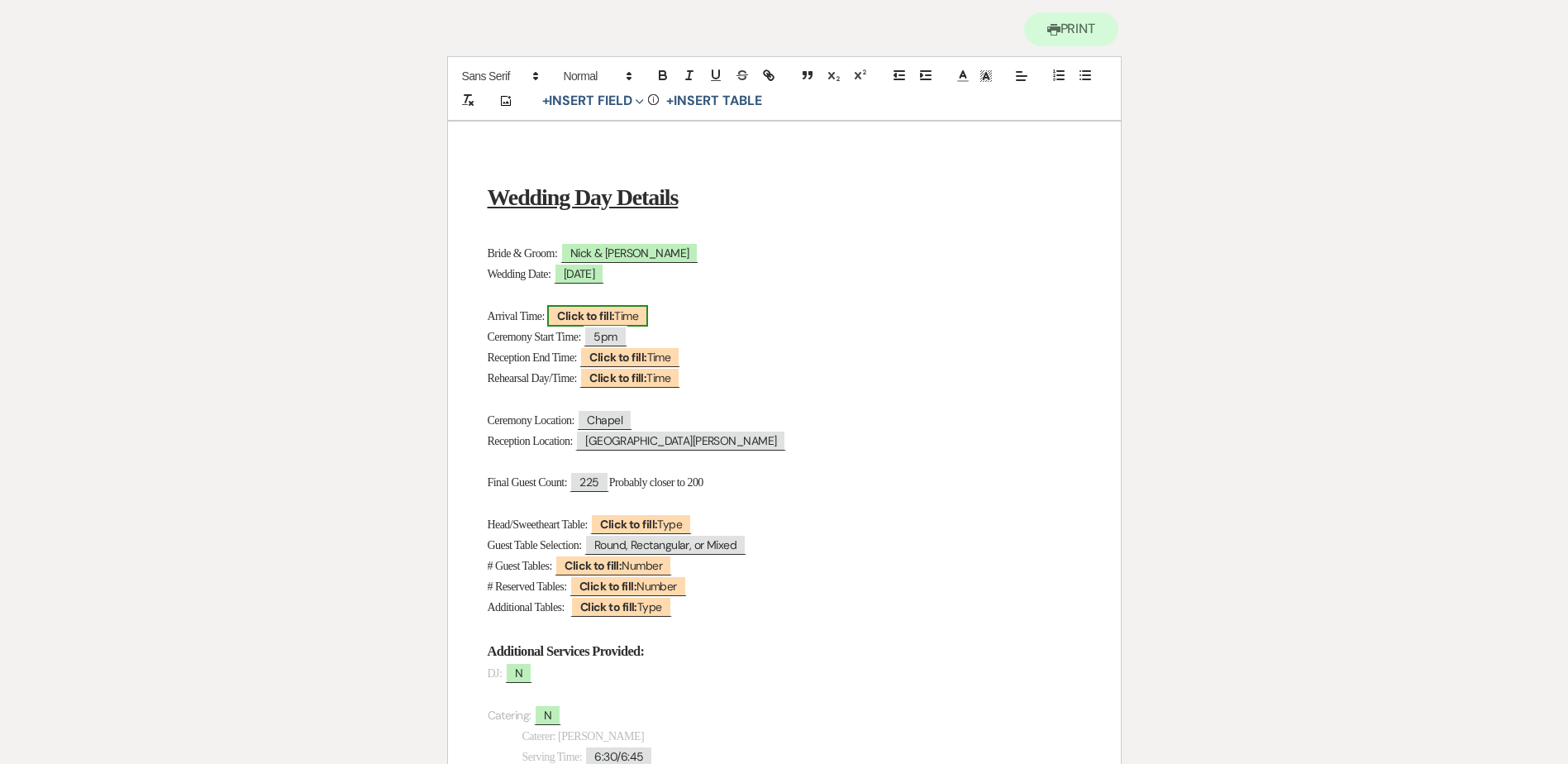
click at [615, 314] on b "Click to fill:" at bounding box center [586, 316] width 57 height 15
select select "Time"
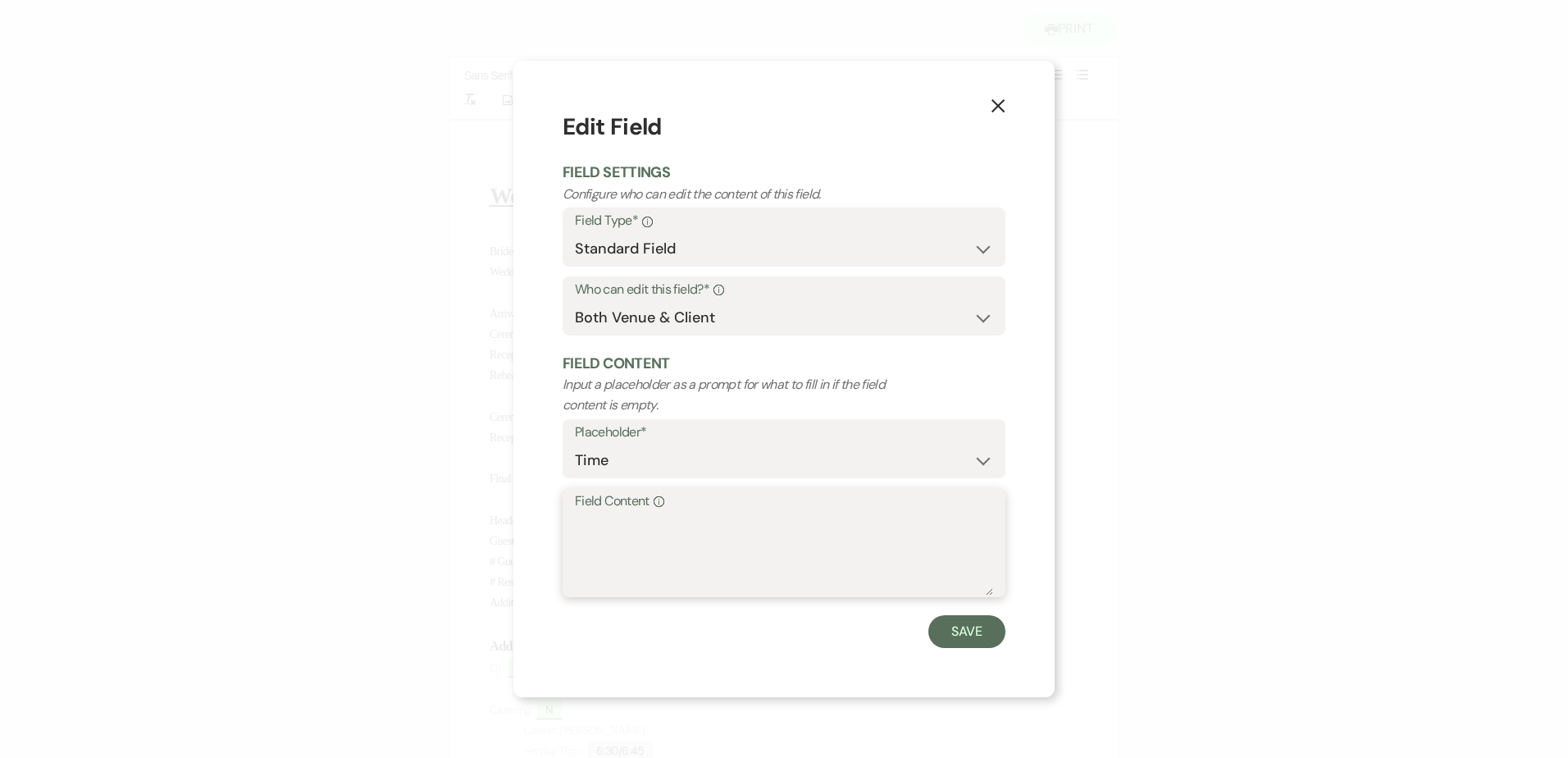
click at [618, 551] on textarea "Field Content Info" at bounding box center [784, 554] width 419 height 82
type textarea "8am"
click at [960, 630] on button "Save" at bounding box center [967, 631] width 77 height 33
